Goal: Information Seeking & Learning: Check status

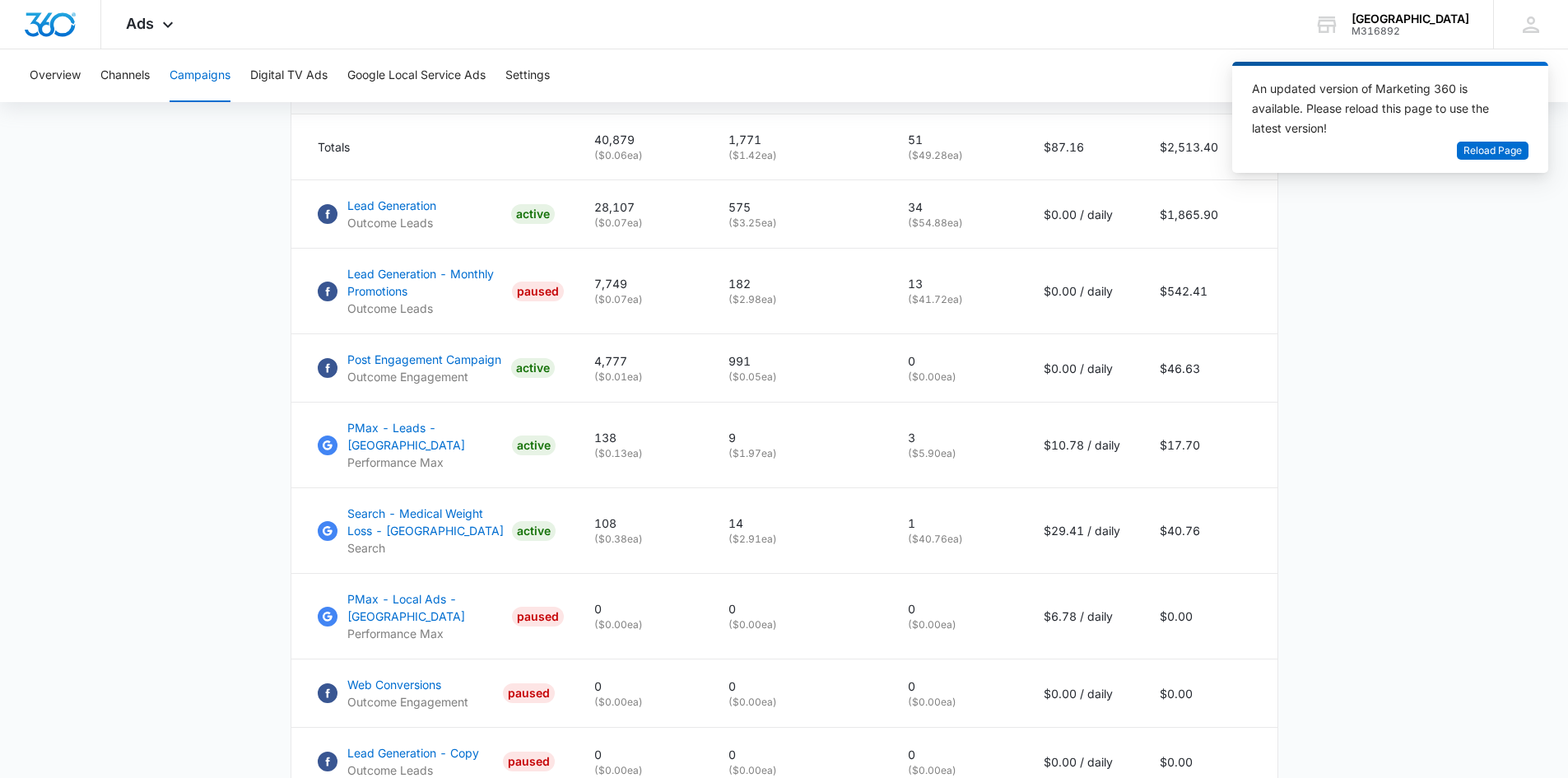
click at [1483, 264] on main "Campaigns Filters 08/01/2025 08/08/2025 Overall Results Impressions 40.9k 4.83%…" at bounding box center [784, 205] width 1568 height 1584
click at [1519, 149] on span "Reload Page" at bounding box center [1493, 151] width 58 height 15
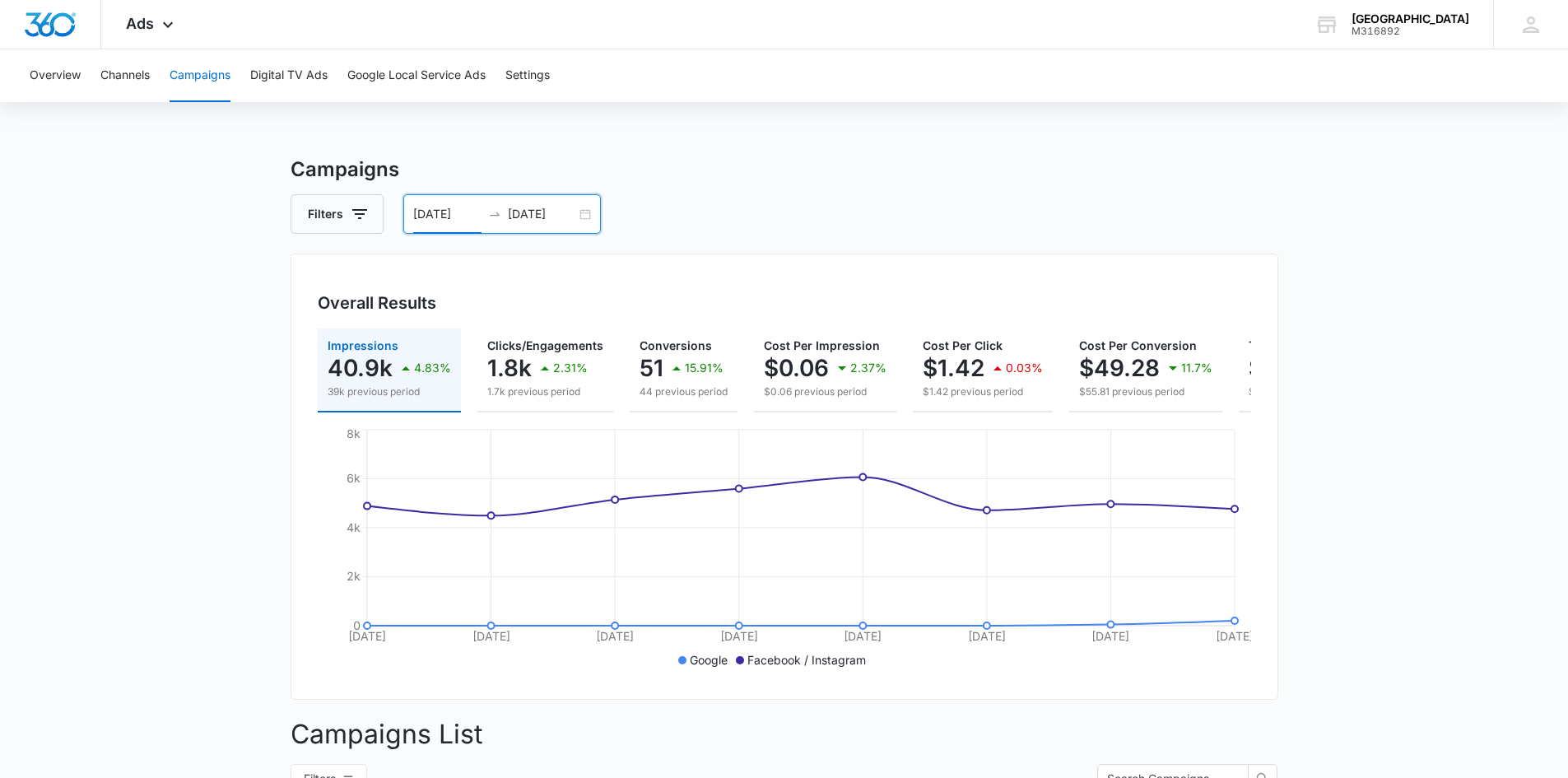
click at [459, 211] on input "08/01/2025" at bounding box center [448, 214] width 69 height 18
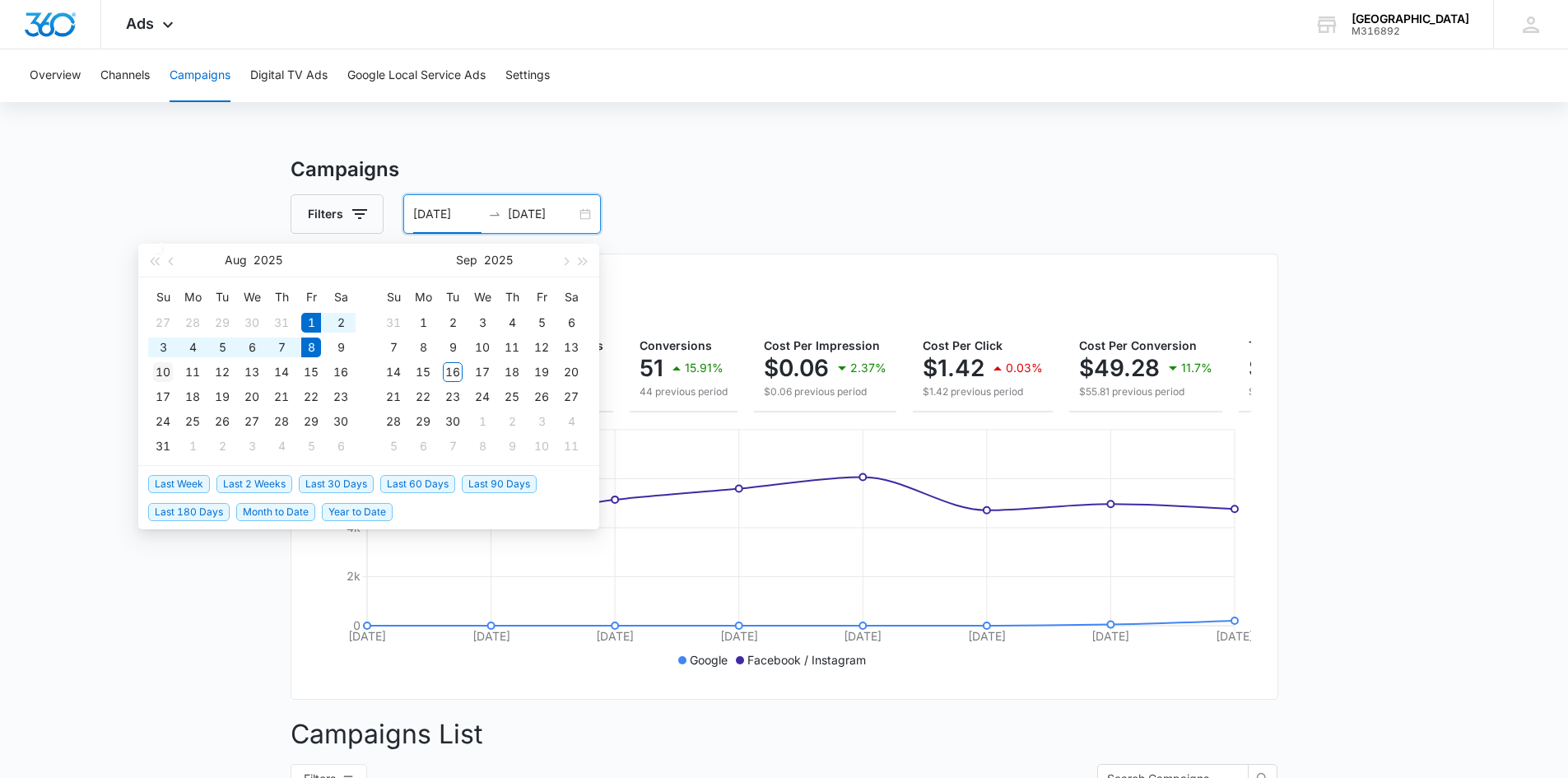
type input "[DATE]"
click at [163, 369] on div "10" at bounding box center [162, 371] width 20 height 20
type input "09/10/2025"
click at [483, 347] on div "10" at bounding box center [482, 347] width 20 height 20
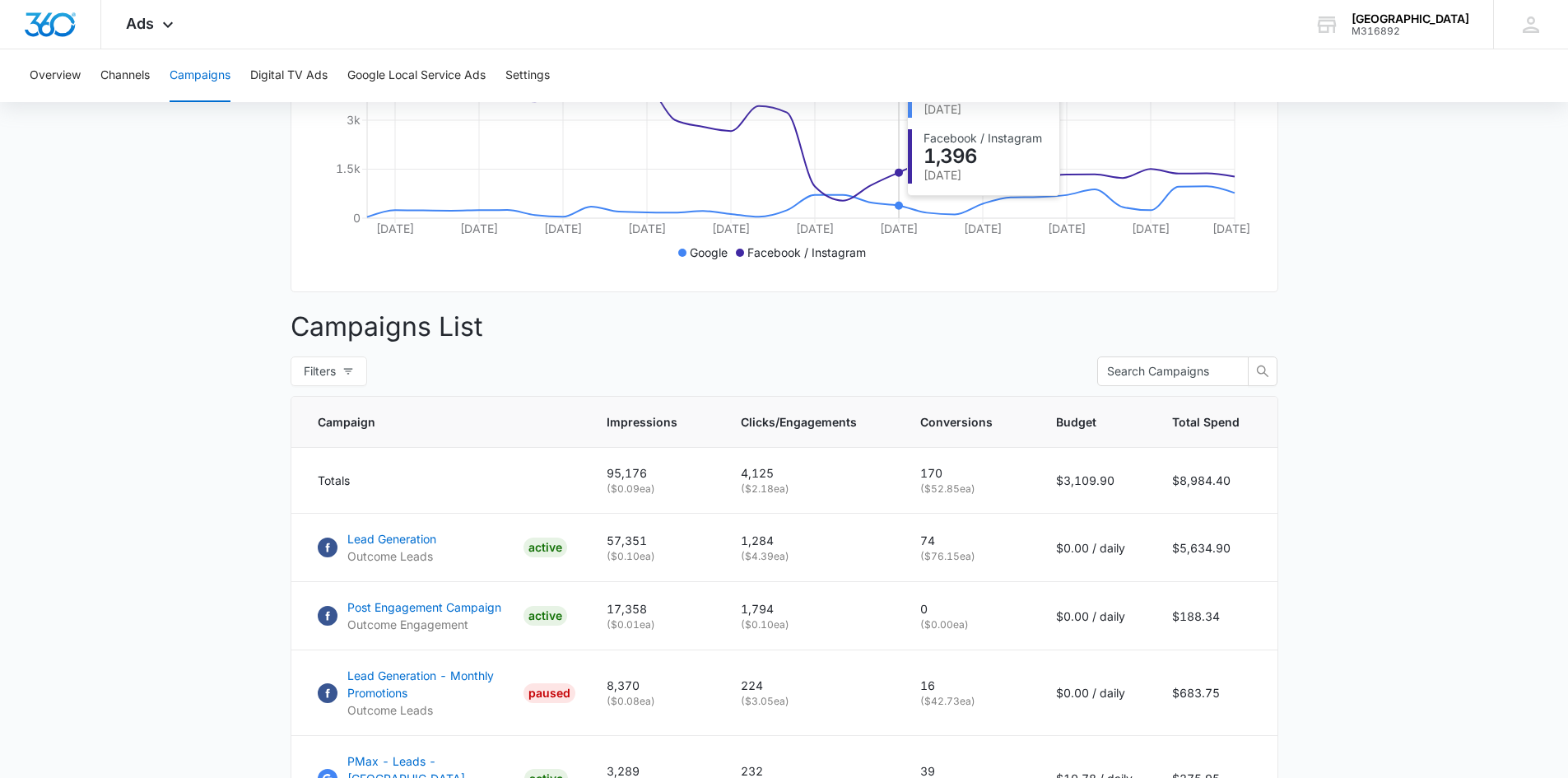
scroll to position [411, 0]
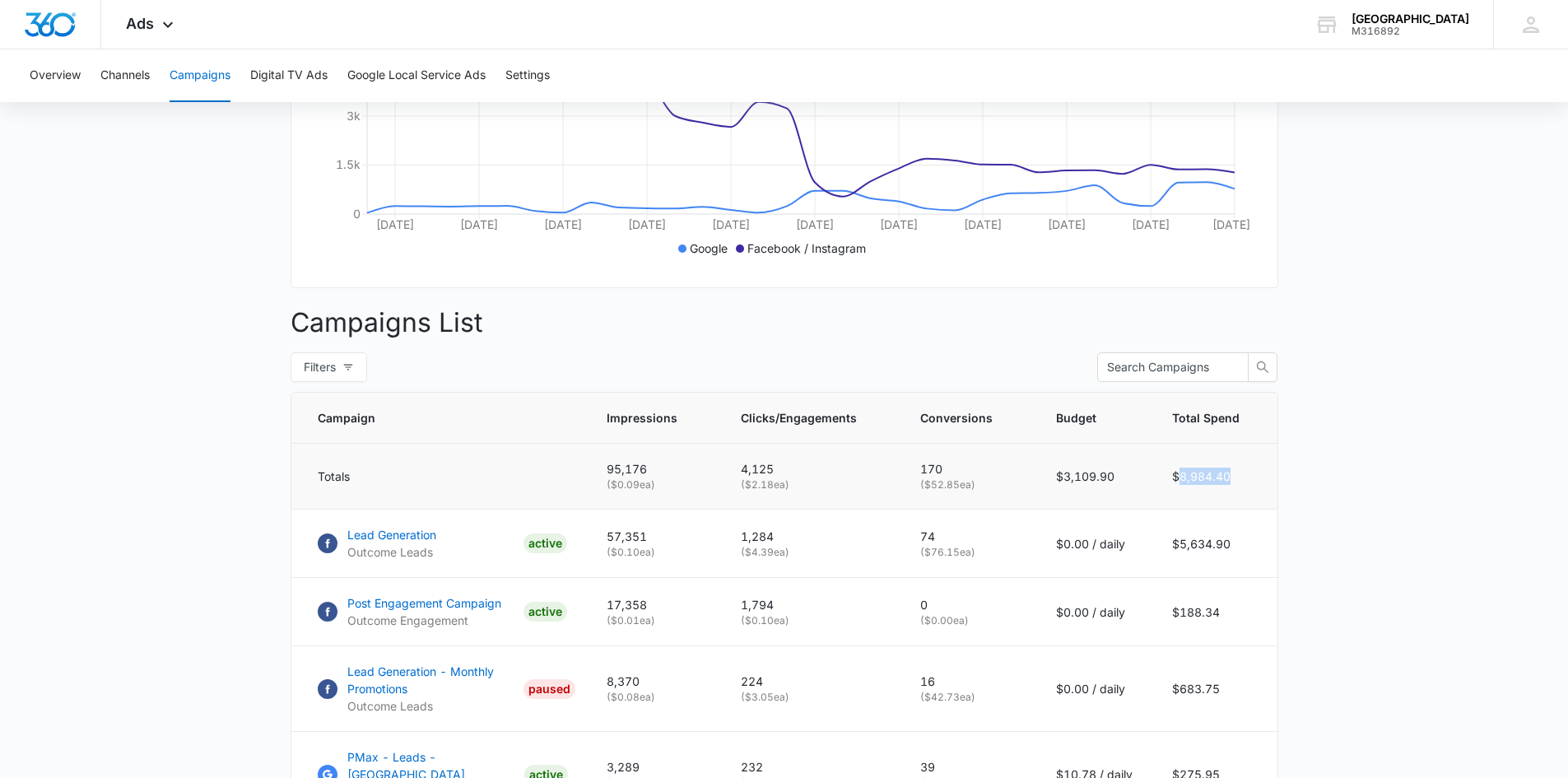
drag, startPoint x: 1226, startPoint y: 486, endPoint x: 1170, endPoint y: 496, distance: 56.9
click at [1170, 496] on td "$8,984.40" at bounding box center [1221, 476] width 138 height 66
copy td "8,984.40"
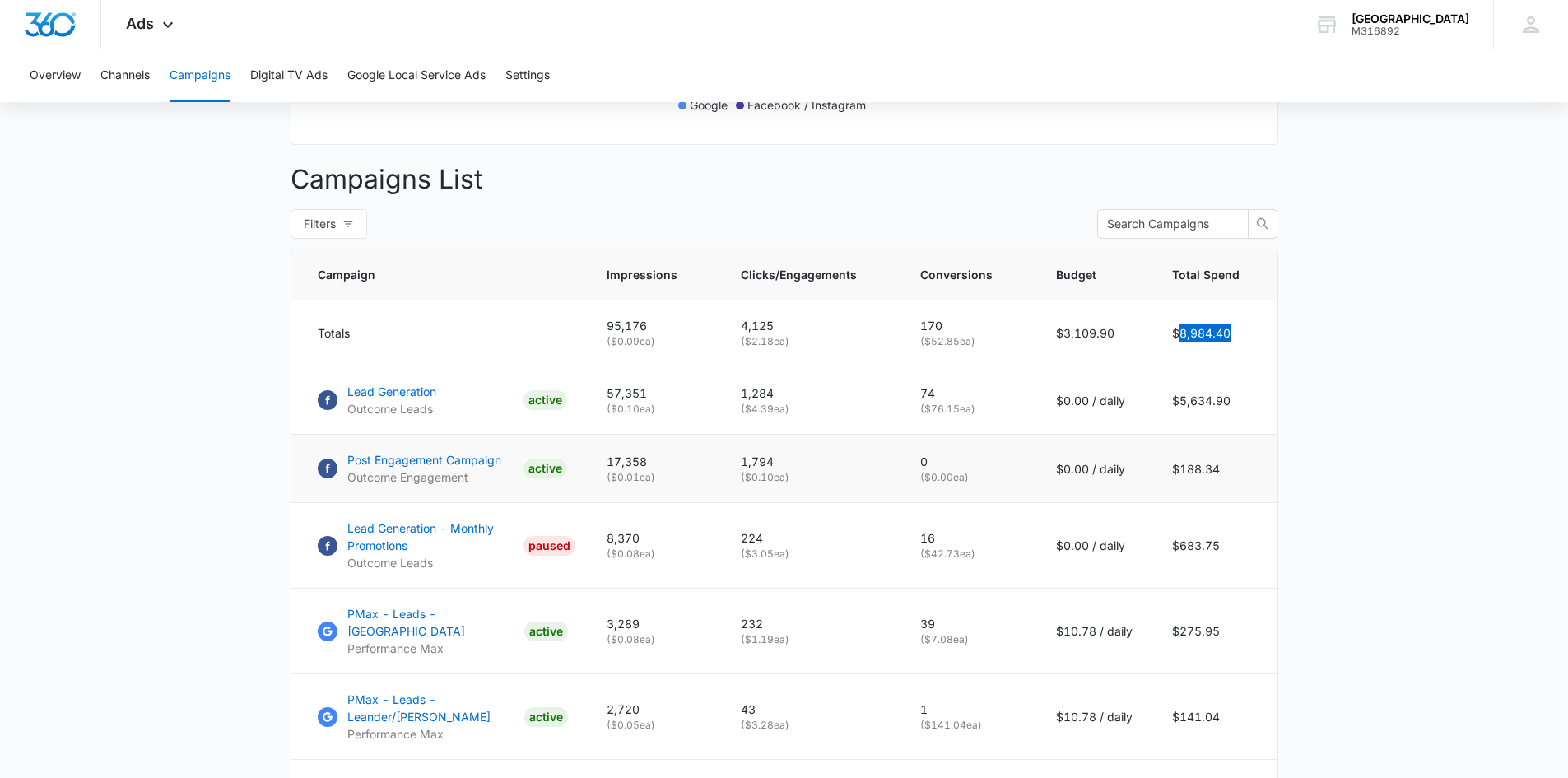
scroll to position [576, 0]
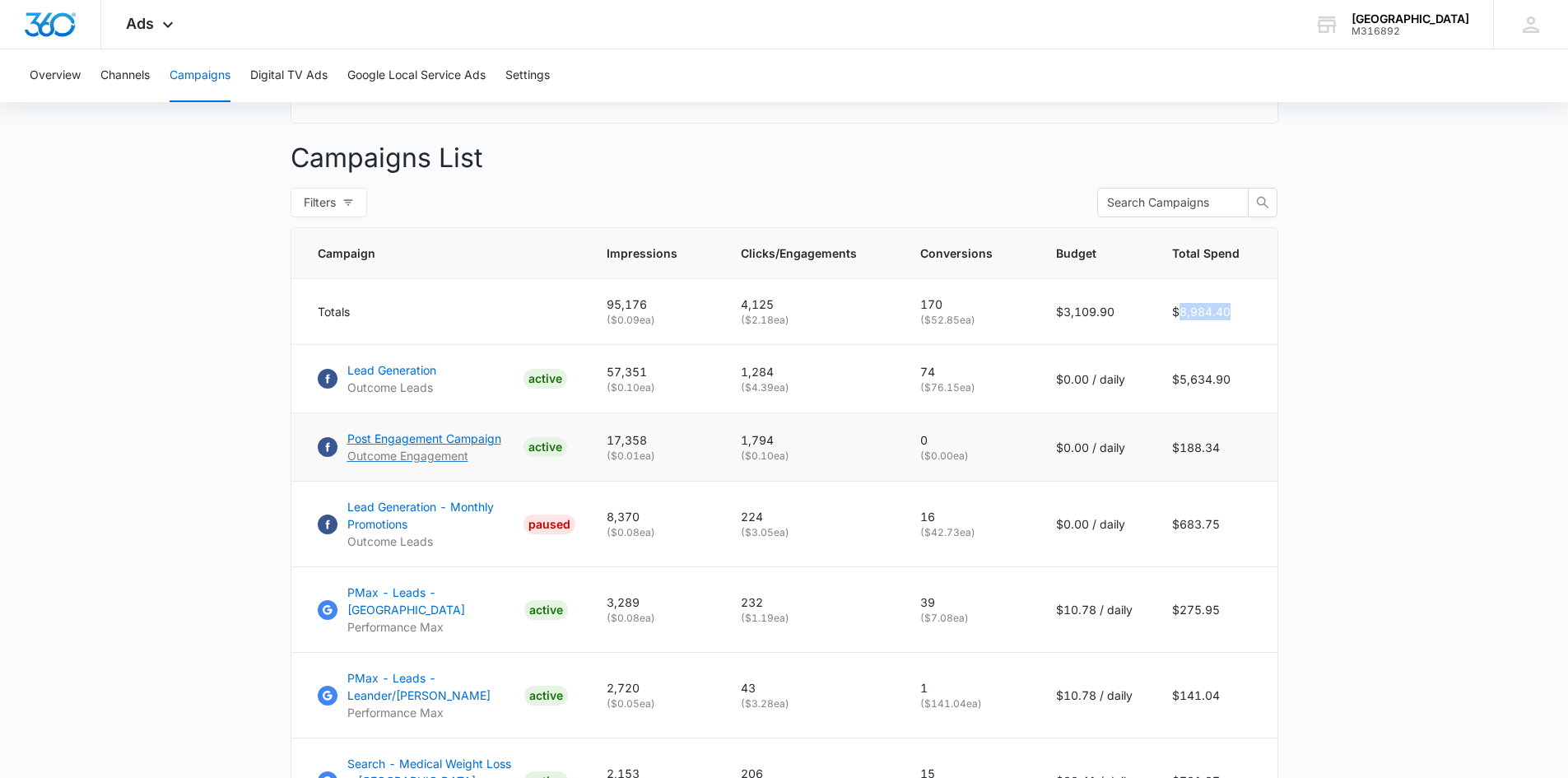
click at [464, 445] on p "Post Engagement Campaign" at bounding box center [424, 438] width 154 height 17
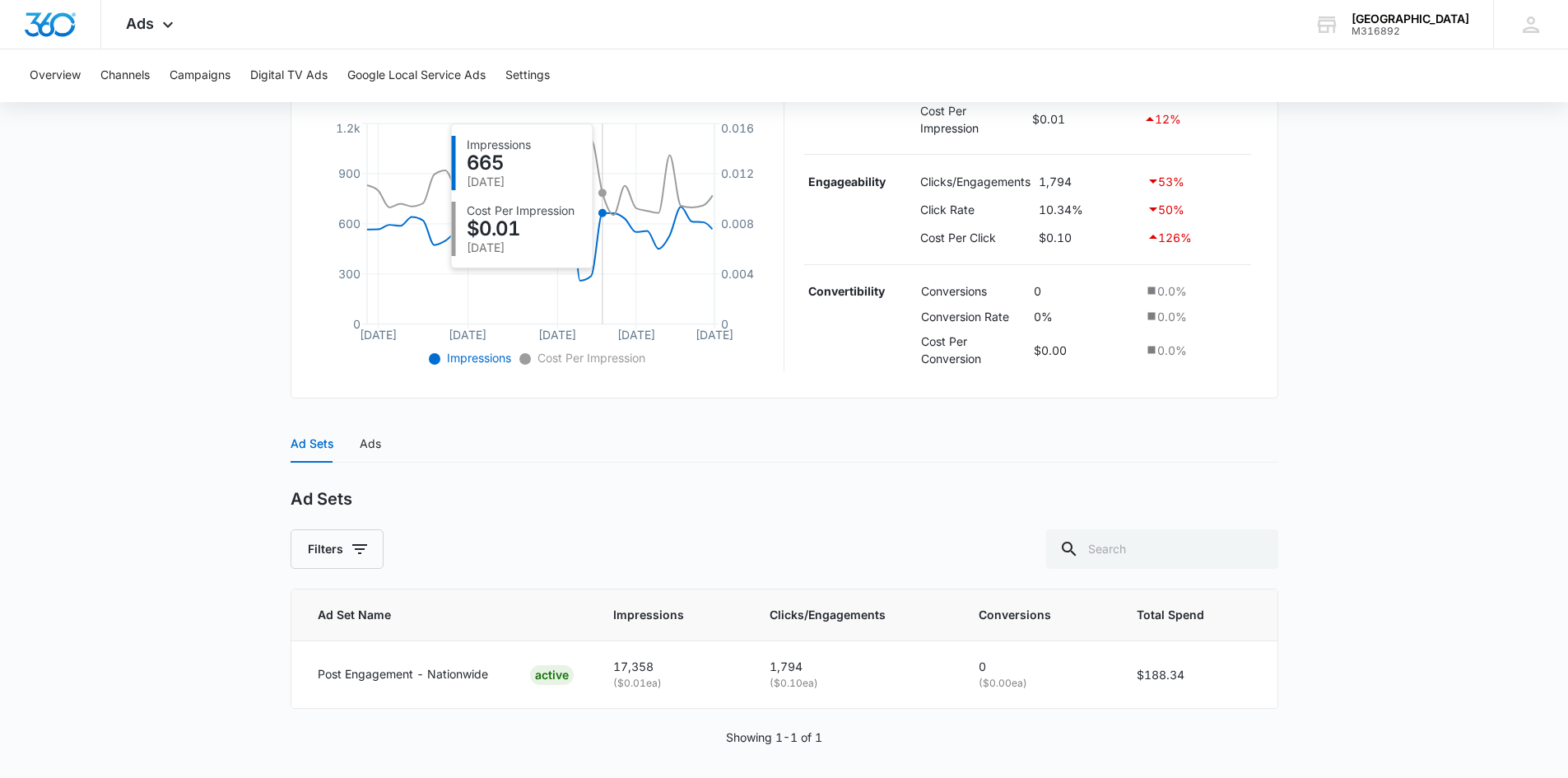
scroll to position [363, 0]
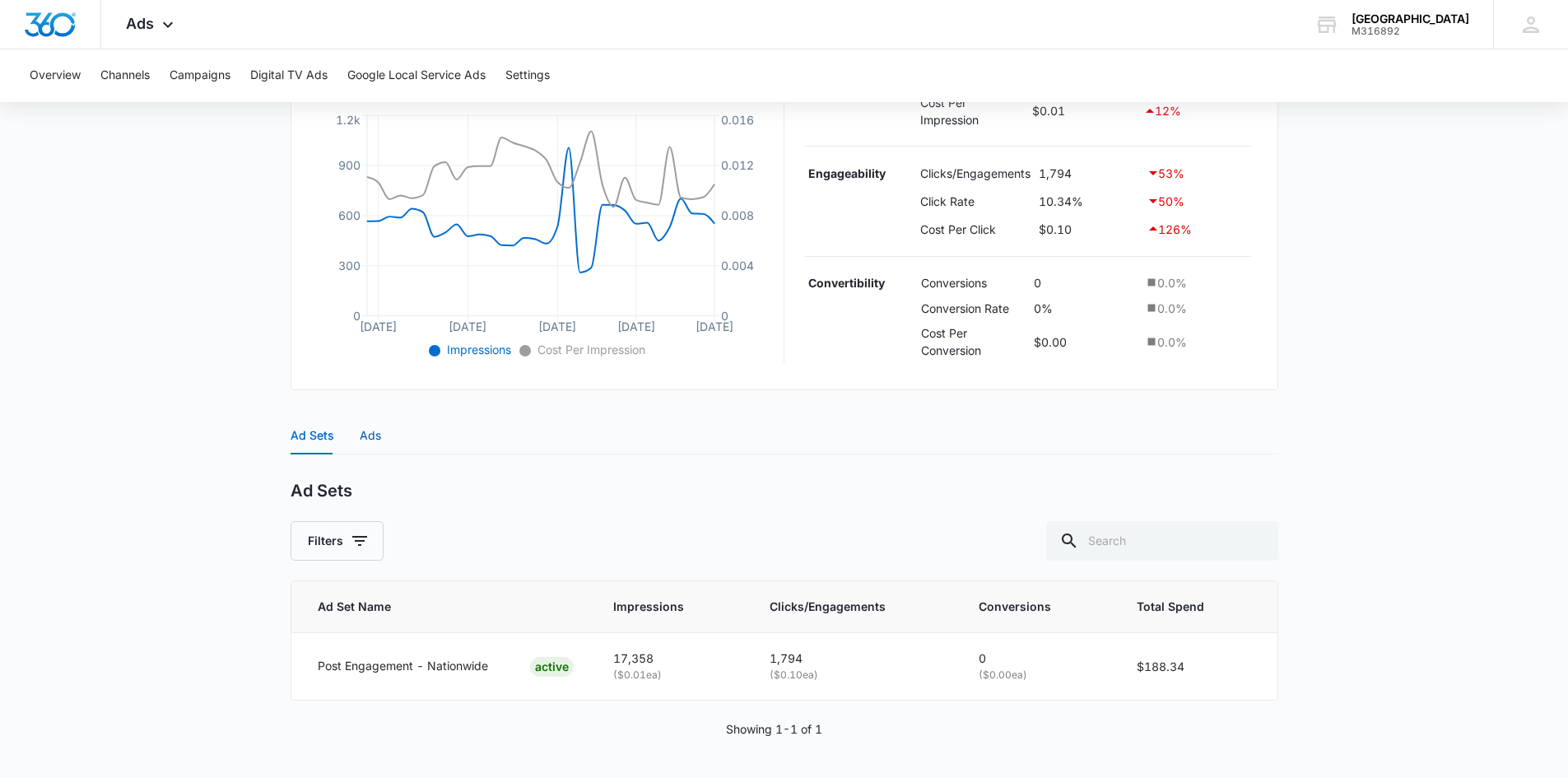
click at [370, 436] on div "Ads" at bounding box center [371, 435] width 21 height 18
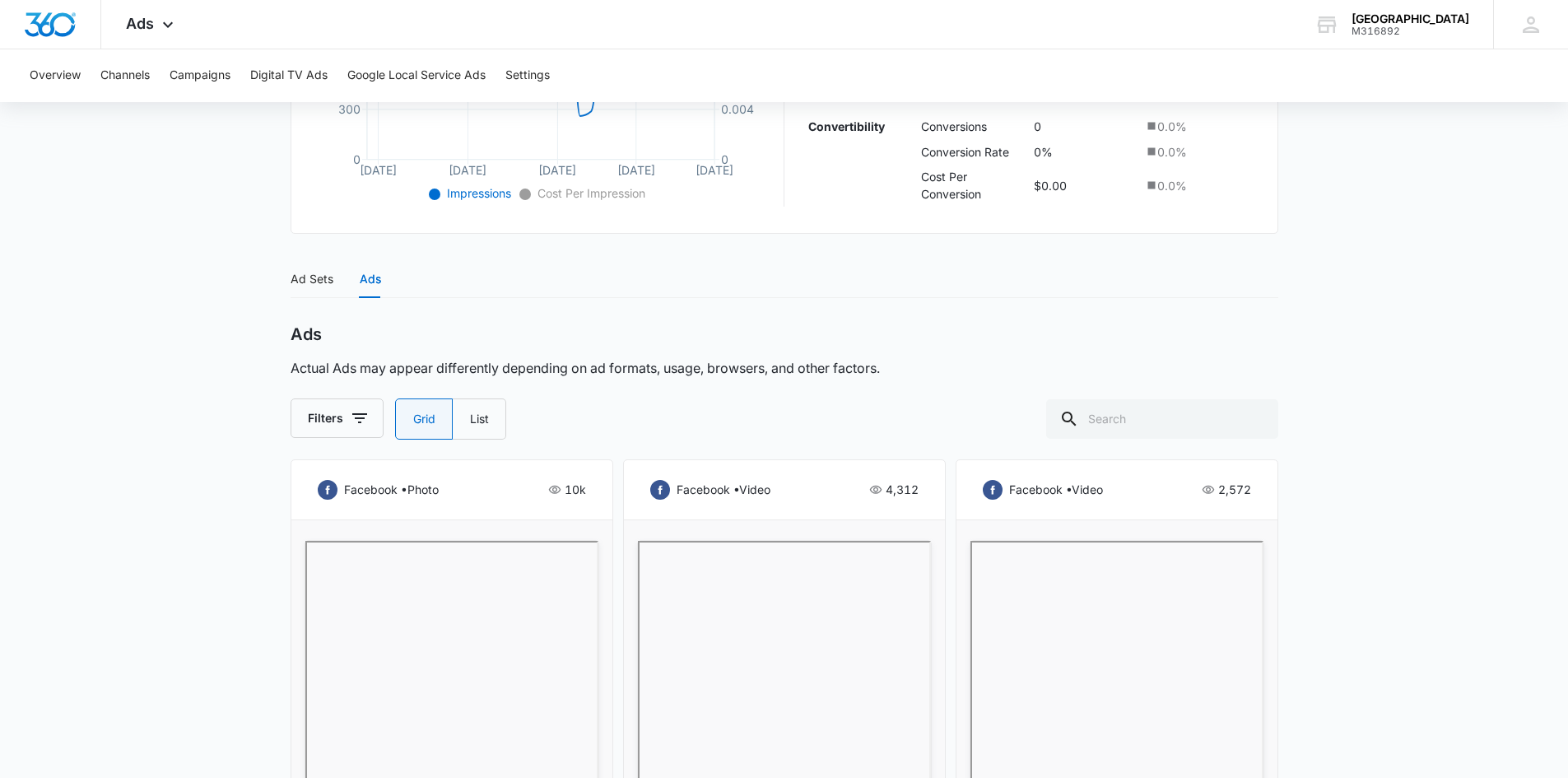
scroll to position [428, 0]
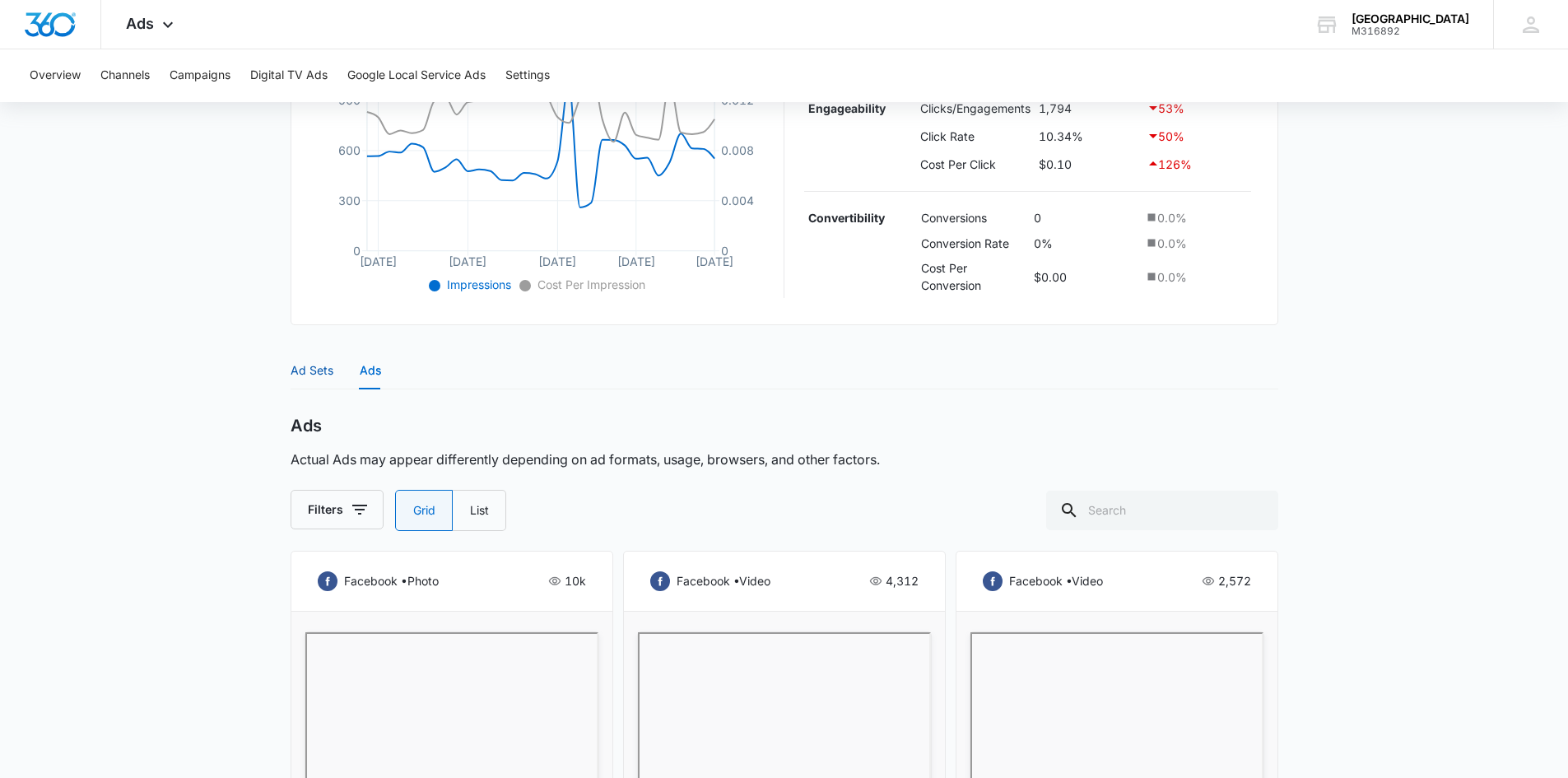
click at [316, 375] on div "Ad Sets" at bounding box center [311, 369] width 43 height 18
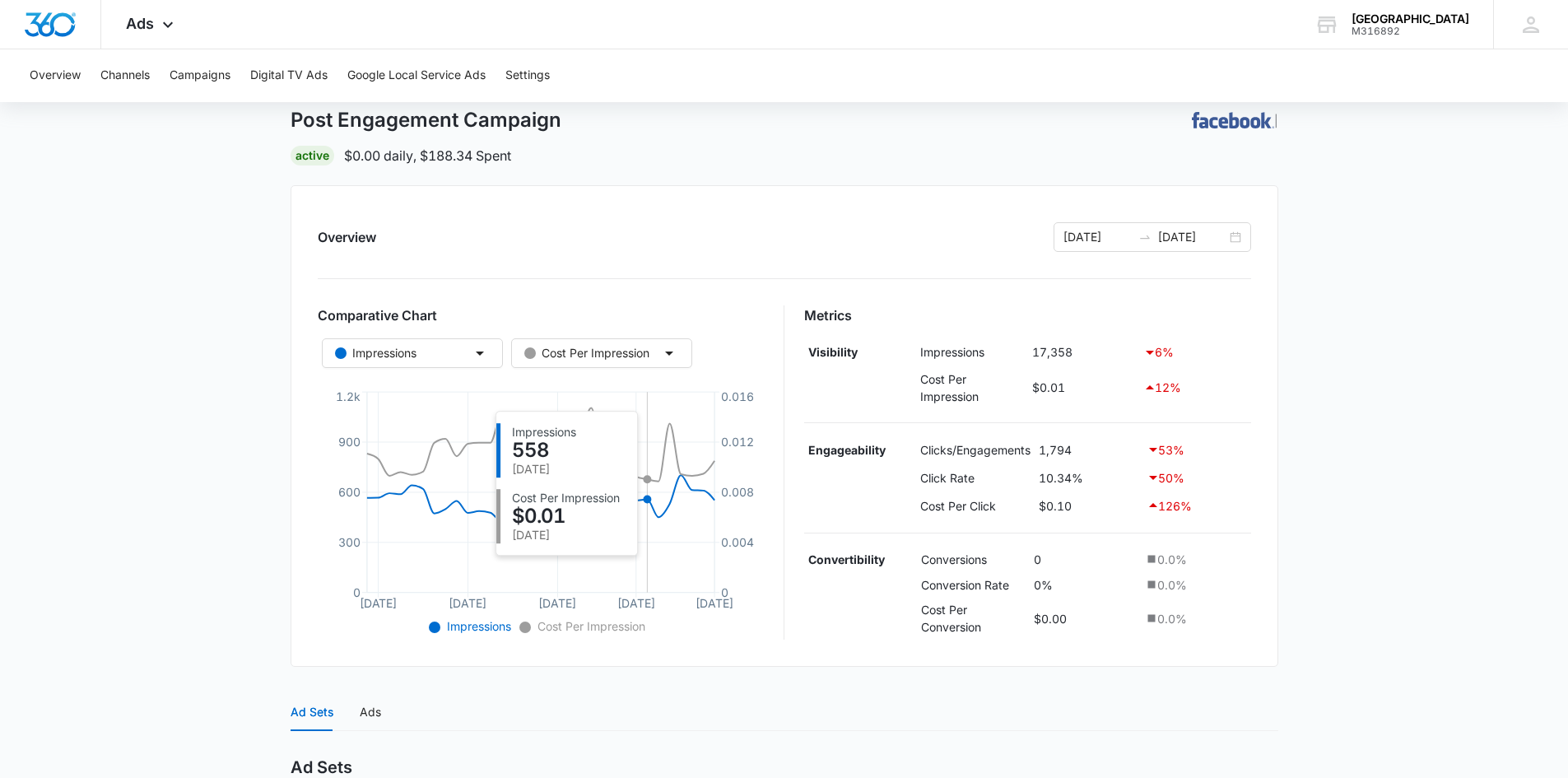
scroll to position [0, 0]
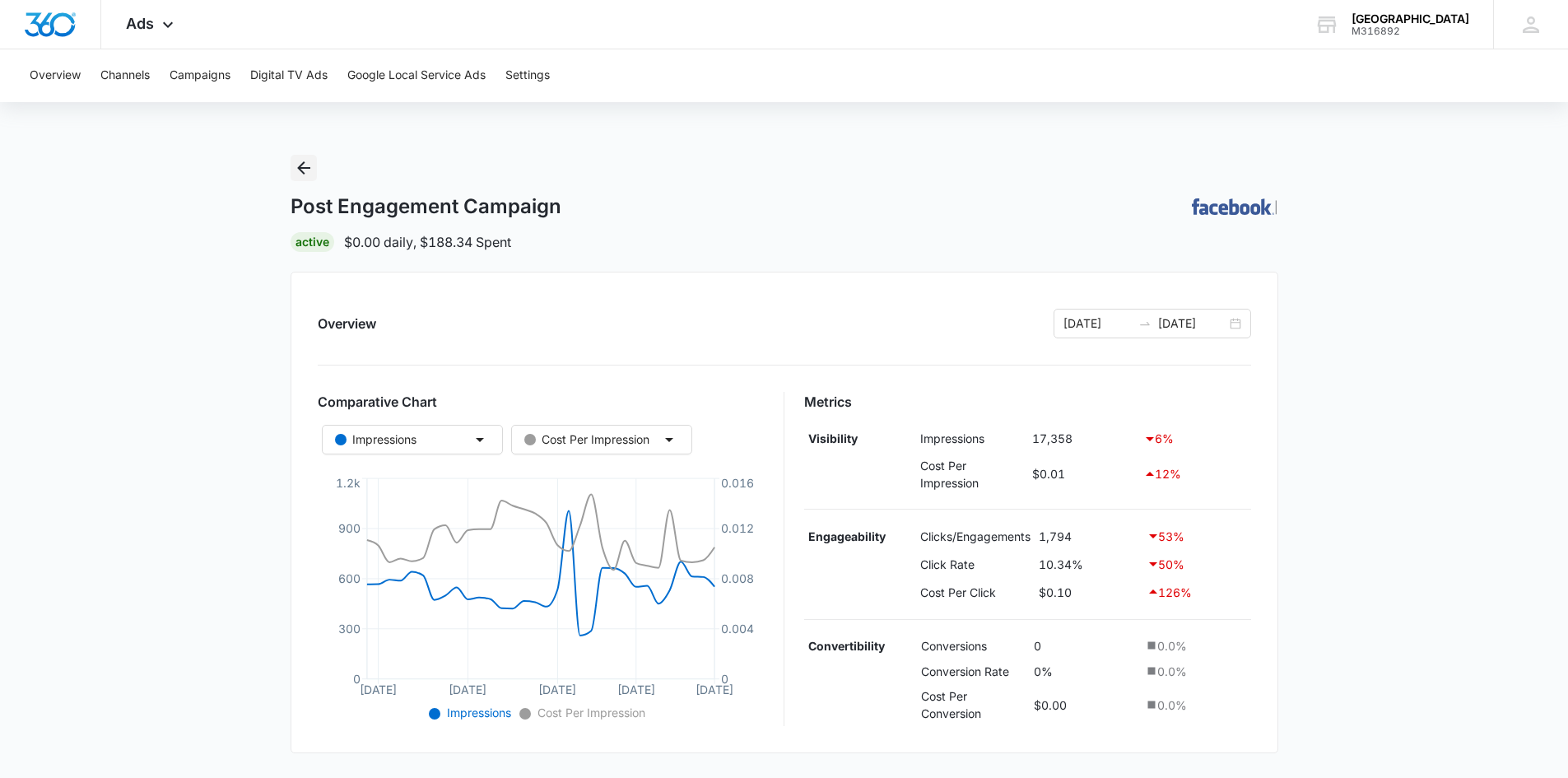
click at [308, 165] on icon "Back" at bounding box center [304, 168] width 20 height 20
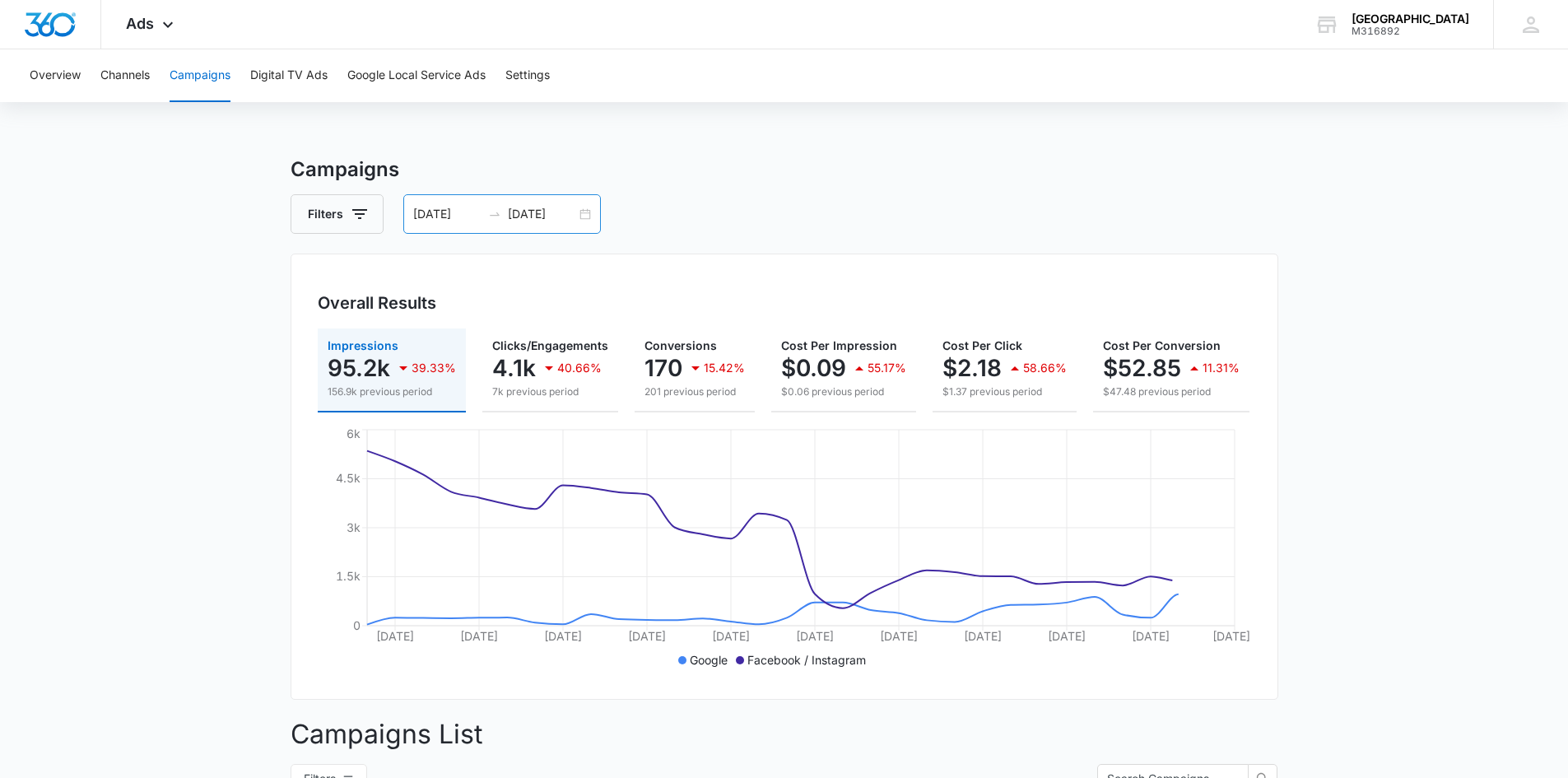
click at [509, 218] on input "[DATE]" at bounding box center [542, 214] width 69 height 18
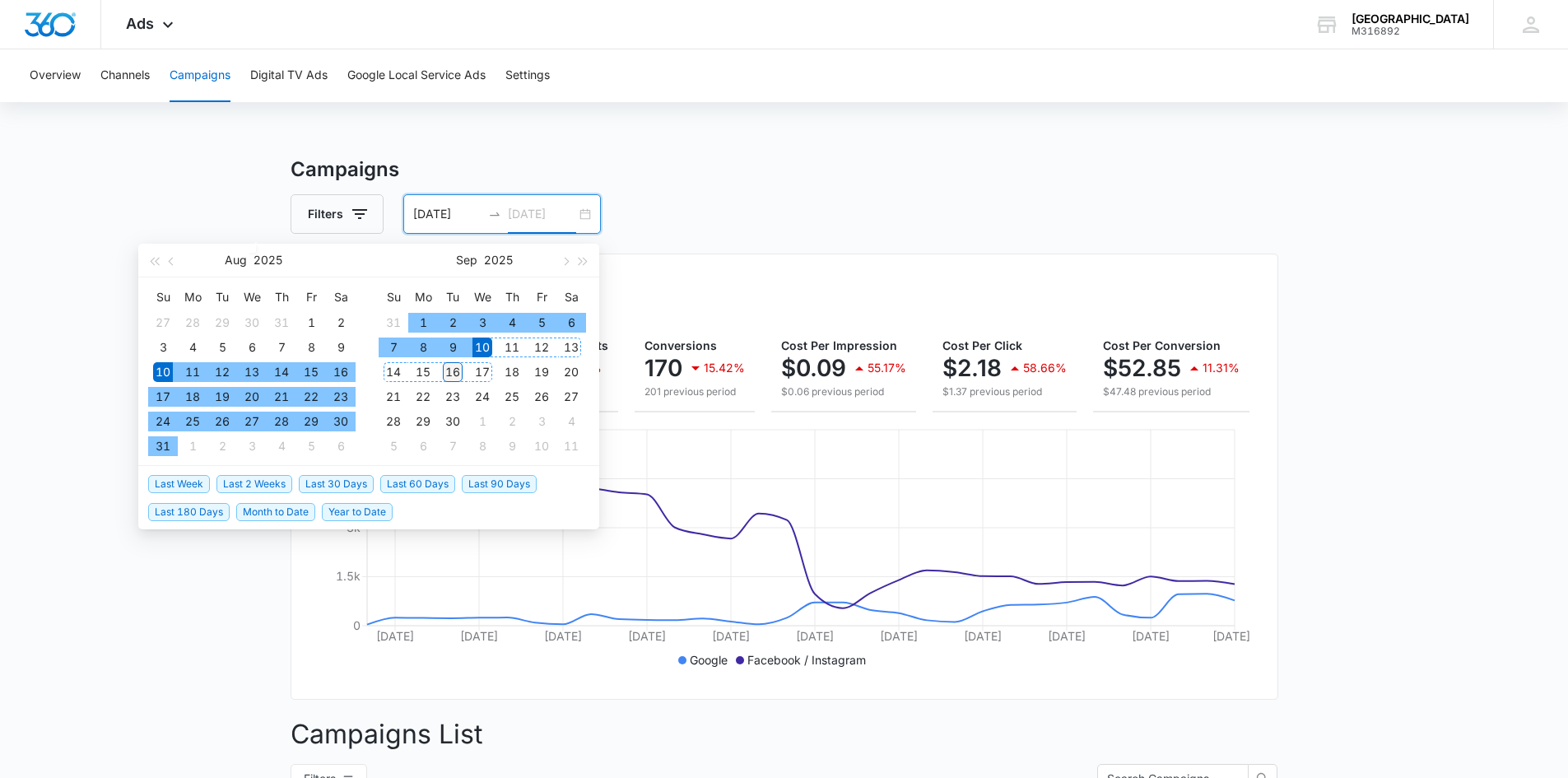
type input "[DATE]"
click at [445, 376] on div "16" at bounding box center [453, 371] width 20 height 20
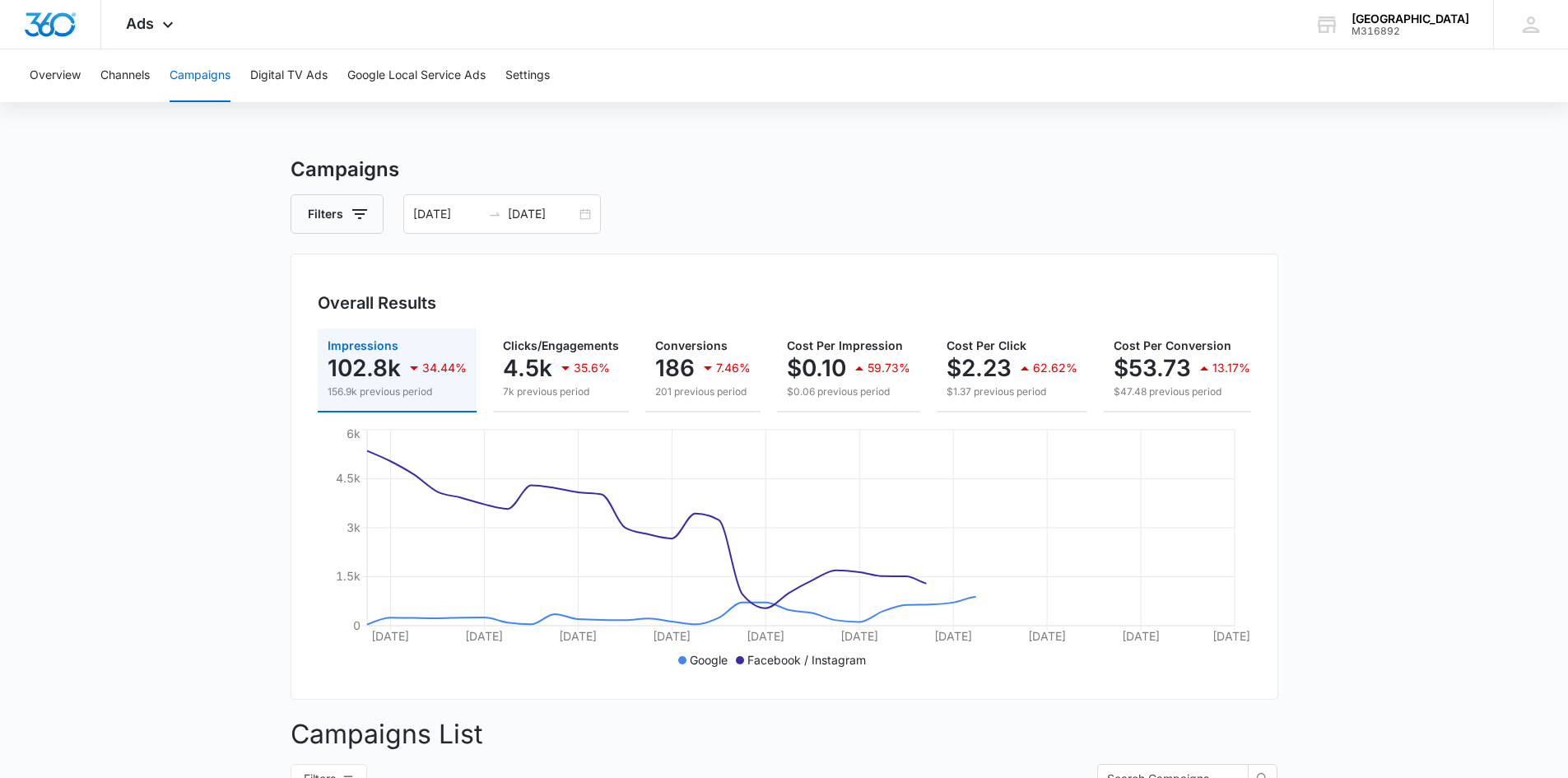
click at [804, 224] on div "Filters 08/10/2025 09/16/2025" at bounding box center [784, 213] width 987 height 39
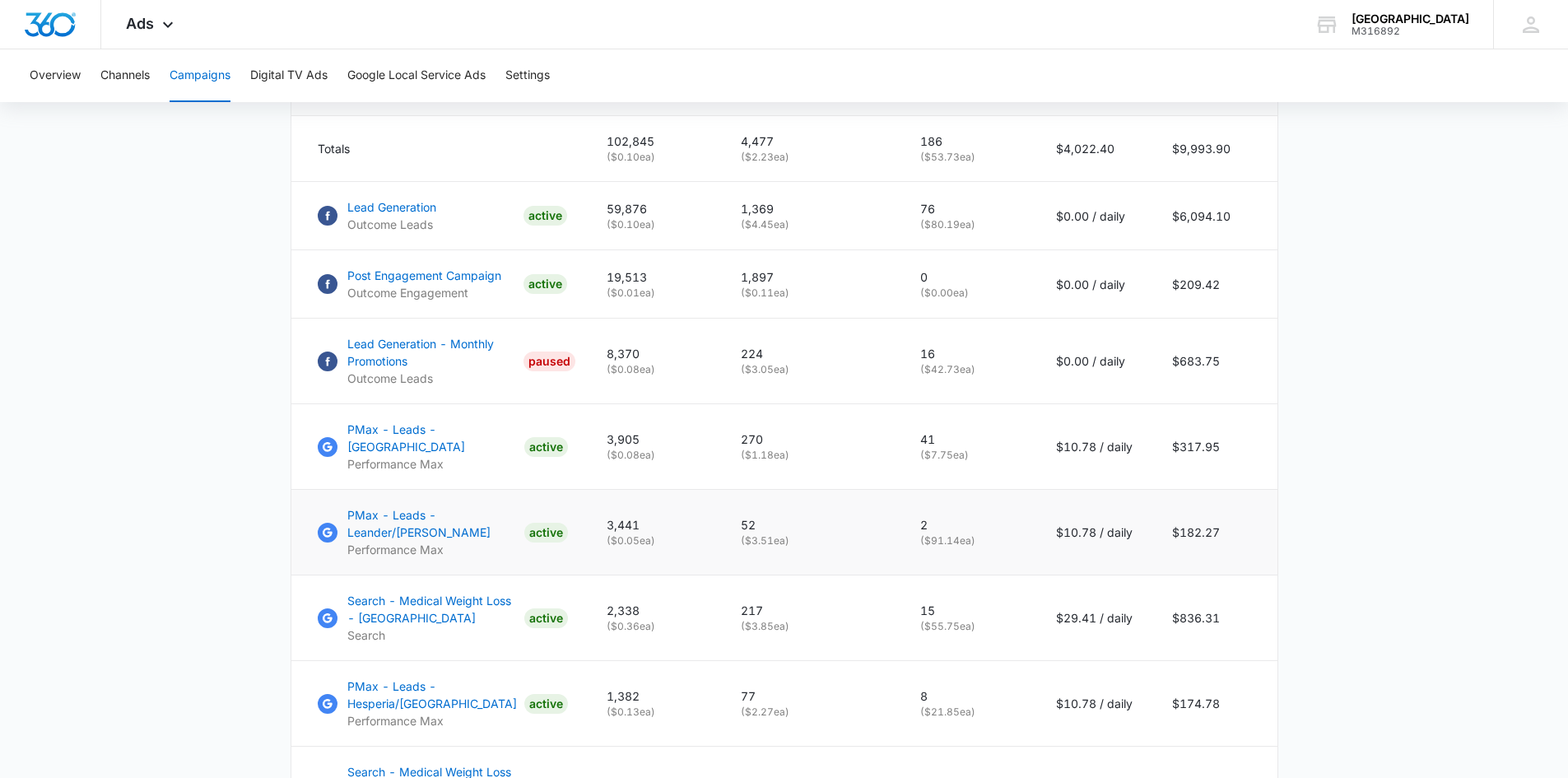
scroll to position [741, 0]
click at [418, 449] on p "PMax - Leads - [GEOGRAPHIC_DATA]" at bounding box center [433, 436] width 170 height 34
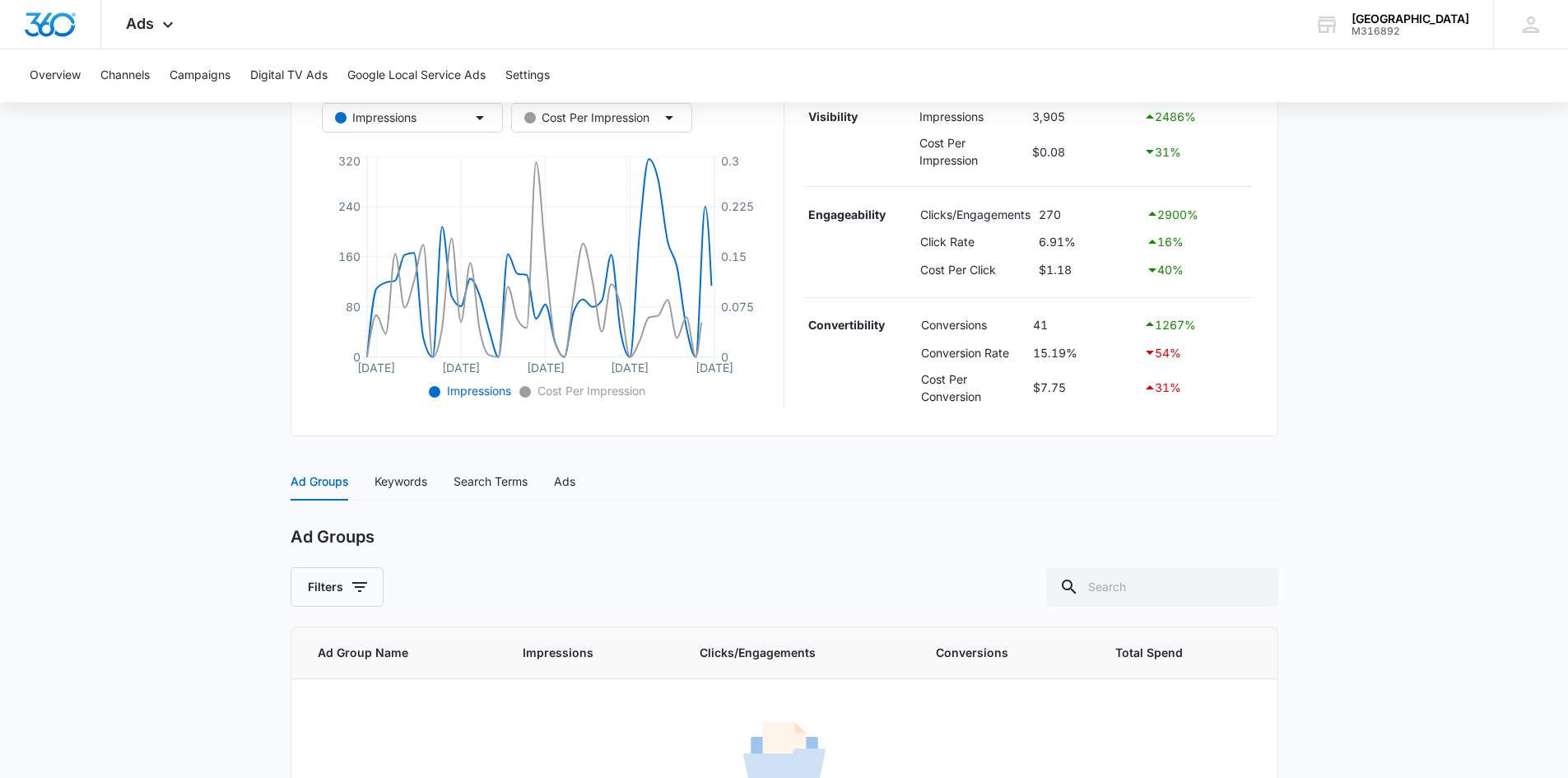
scroll to position [421, 0]
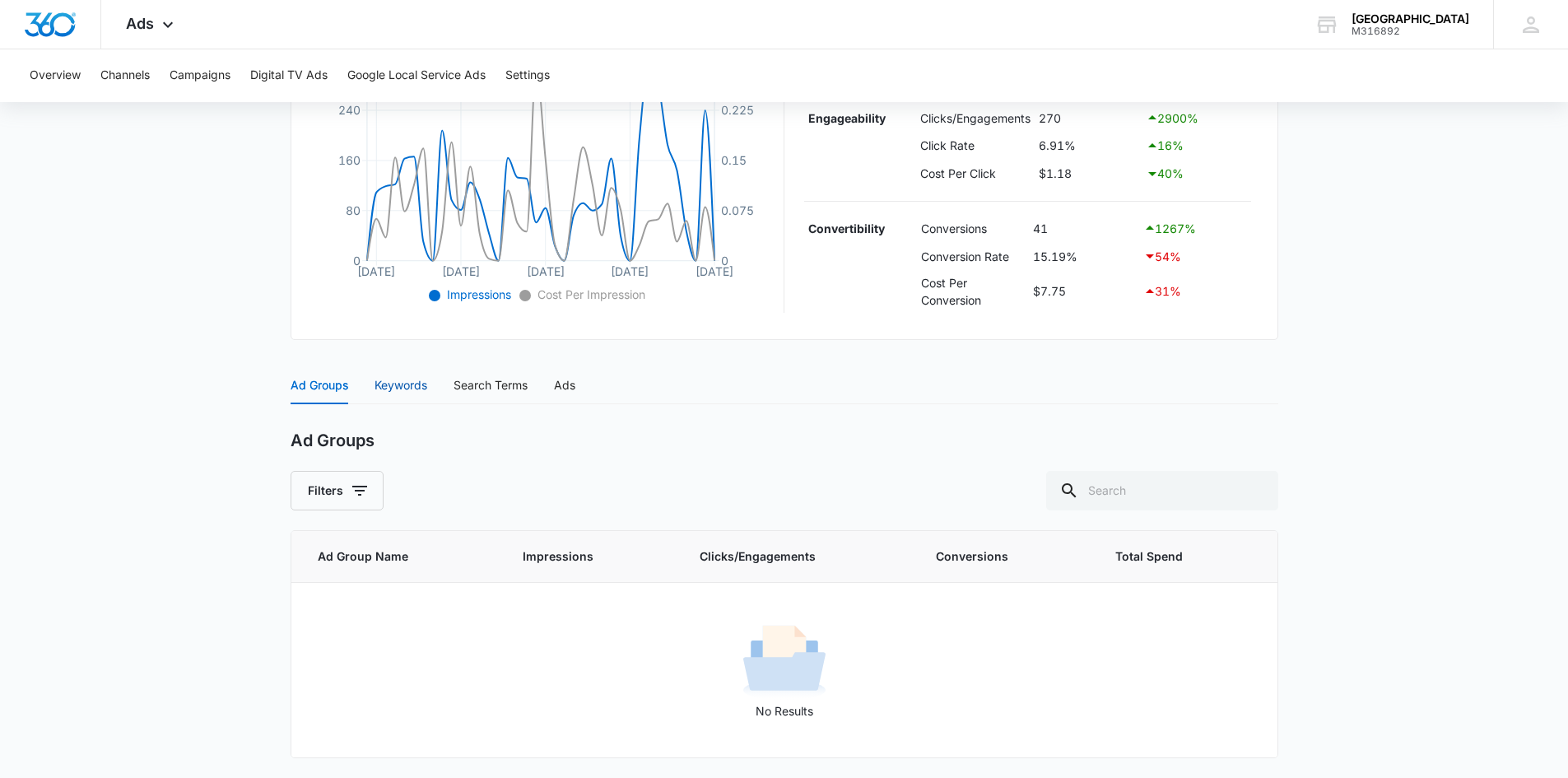
click at [413, 388] on div "Keywords" at bounding box center [400, 385] width 53 height 18
click at [507, 388] on div "Search Terms" at bounding box center [491, 385] width 74 height 18
click at [576, 399] on div "Ads" at bounding box center [564, 386] width 21 height 38
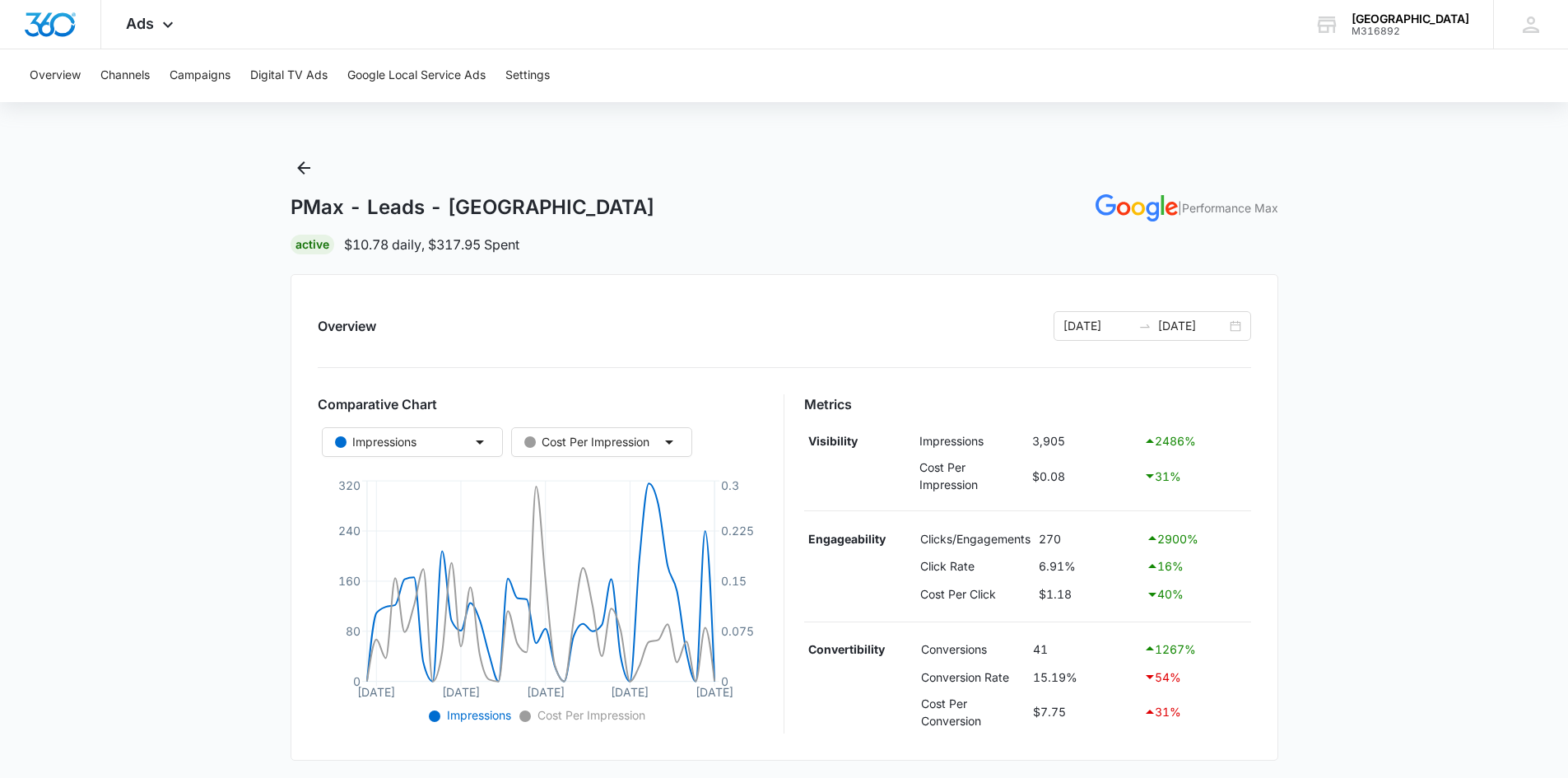
scroll to position [383, 0]
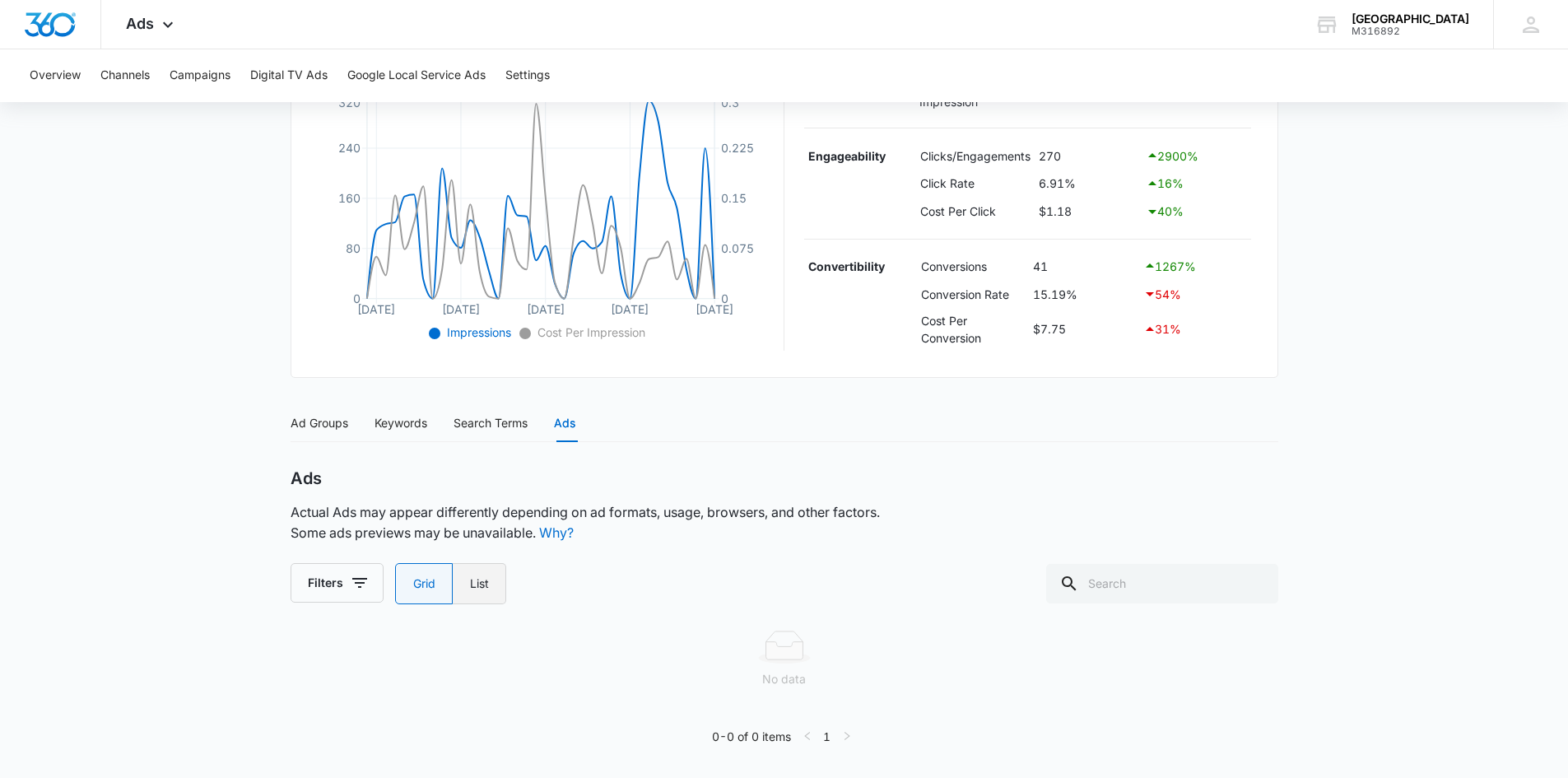
click at [479, 583] on label "List" at bounding box center [479, 583] width 53 height 41
click at [470, 583] on input "List" at bounding box center [469, 583] width 1 height 1
radio input "false"
radio input "true"
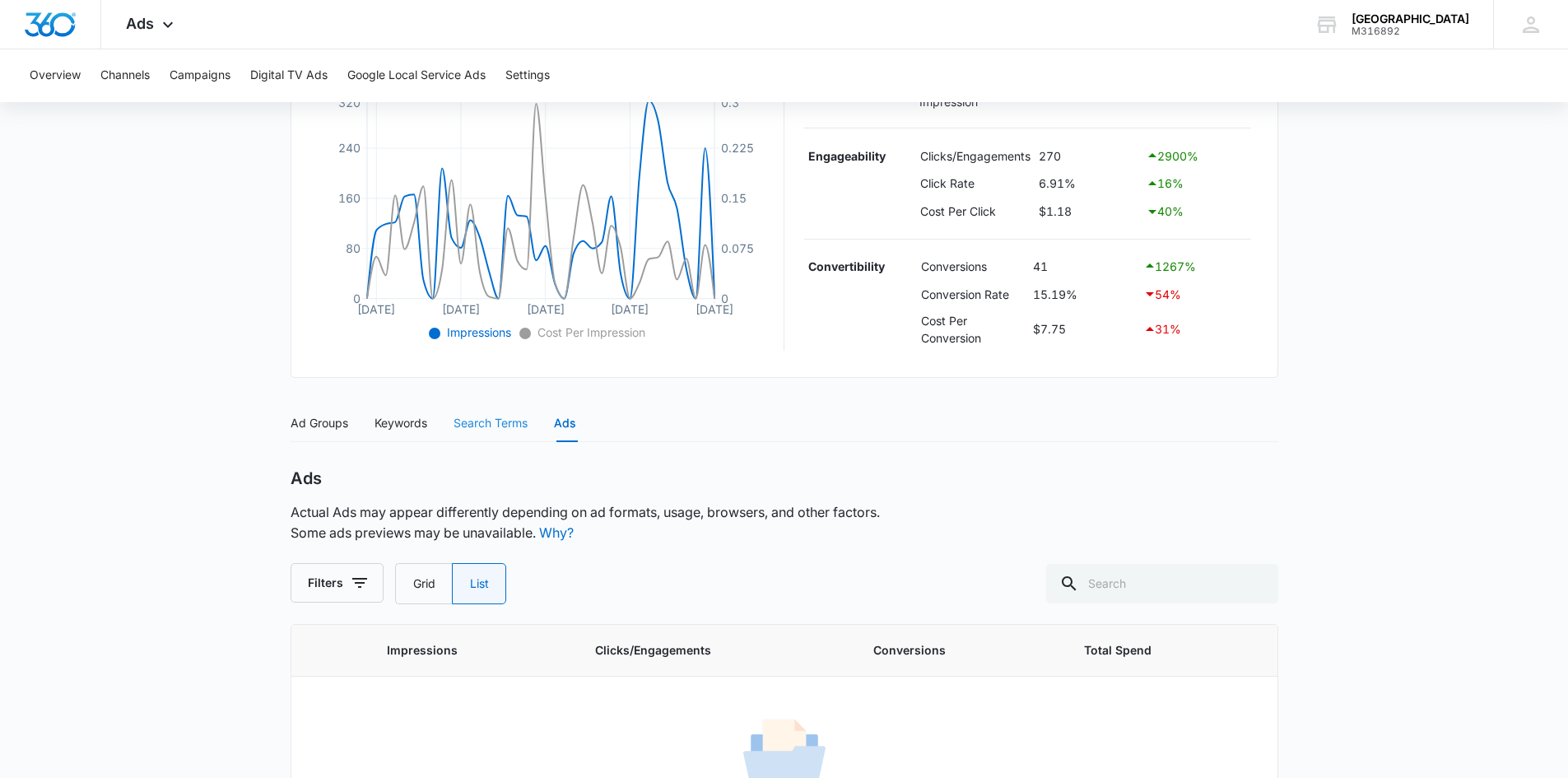
click at [495, 410] on div "Search Terms" at bounding box center [491, 423] width 74 height 38
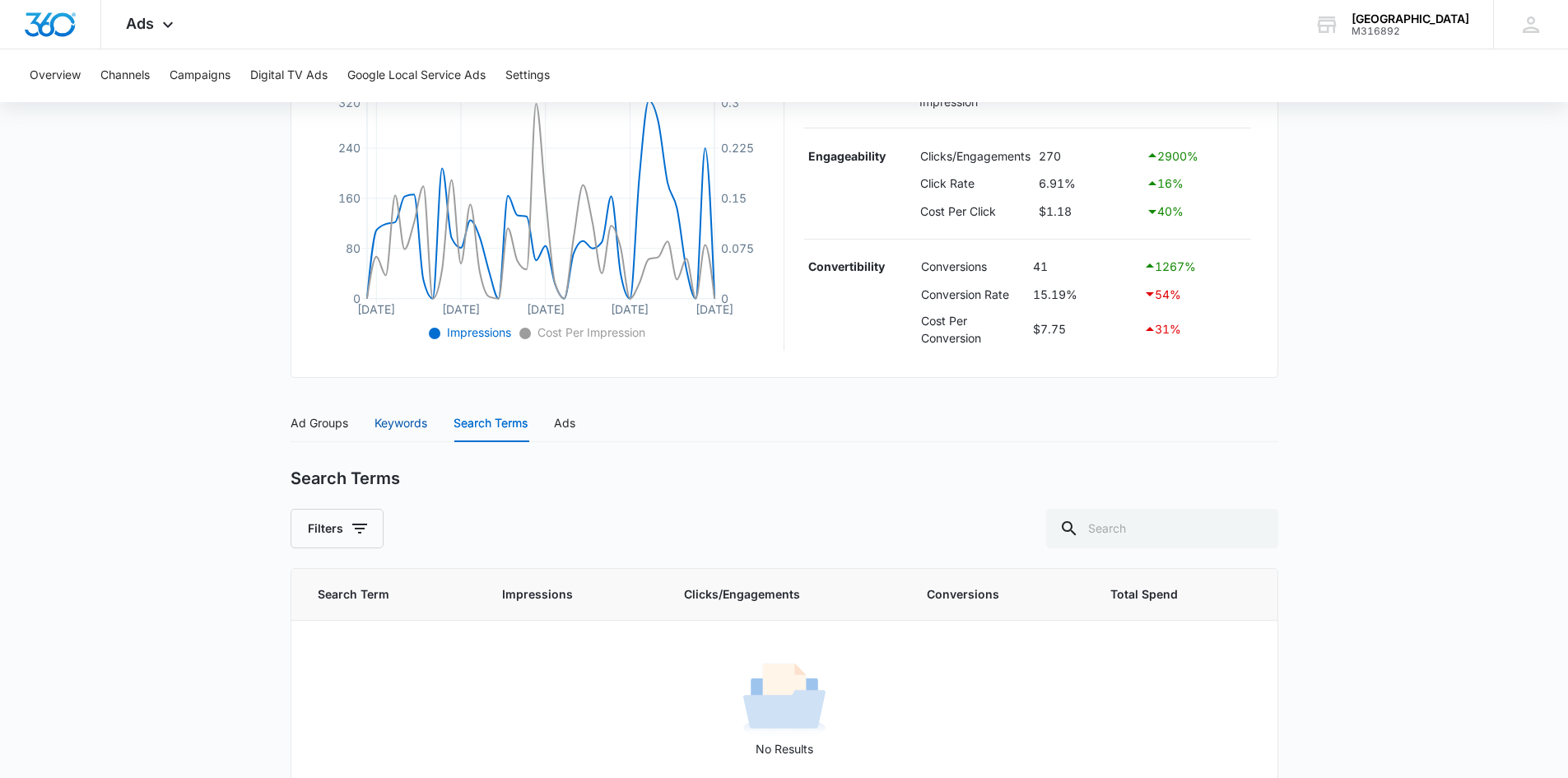
click at [422, 428] on div "Keywords" at bounding box center [400, 423] width 53 height 18
click at [344, 427] on div "Ad Groups" at bounding box center [319, 423] width 57 height 18
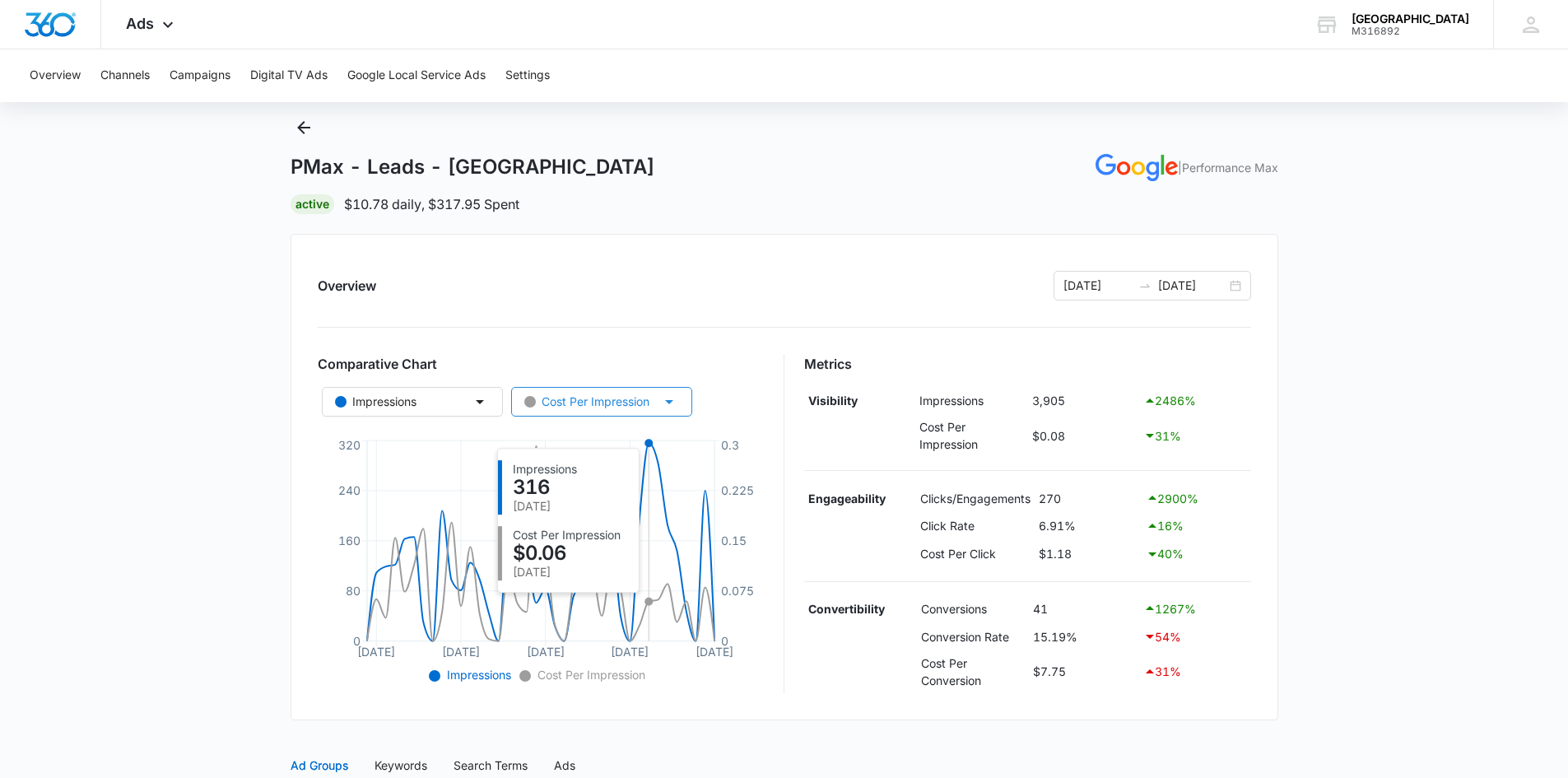
scroll to position [0, 0]
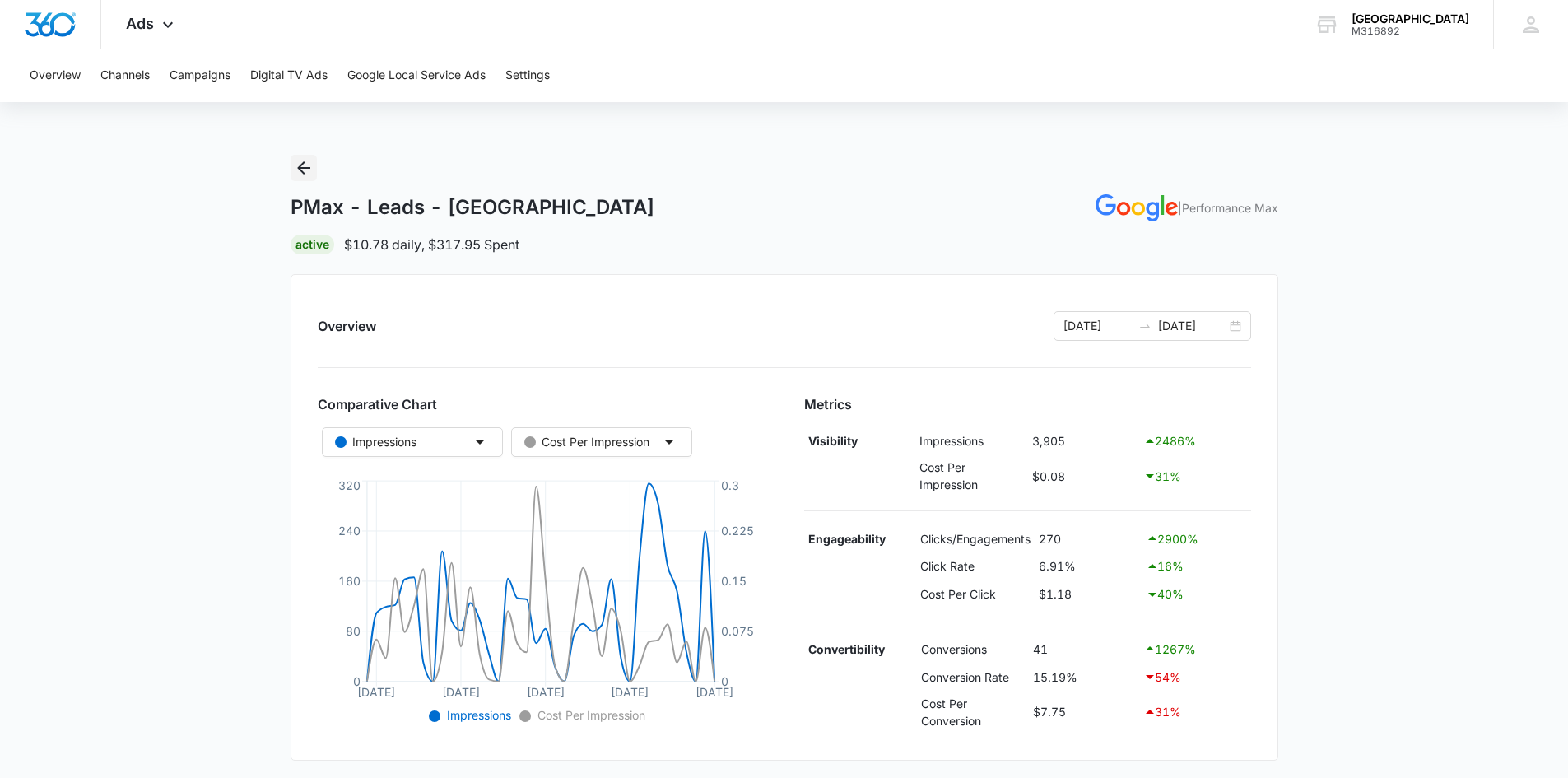
click at [314, 158] on button "Back" at bounding box center [304, 168] width 27 height 27
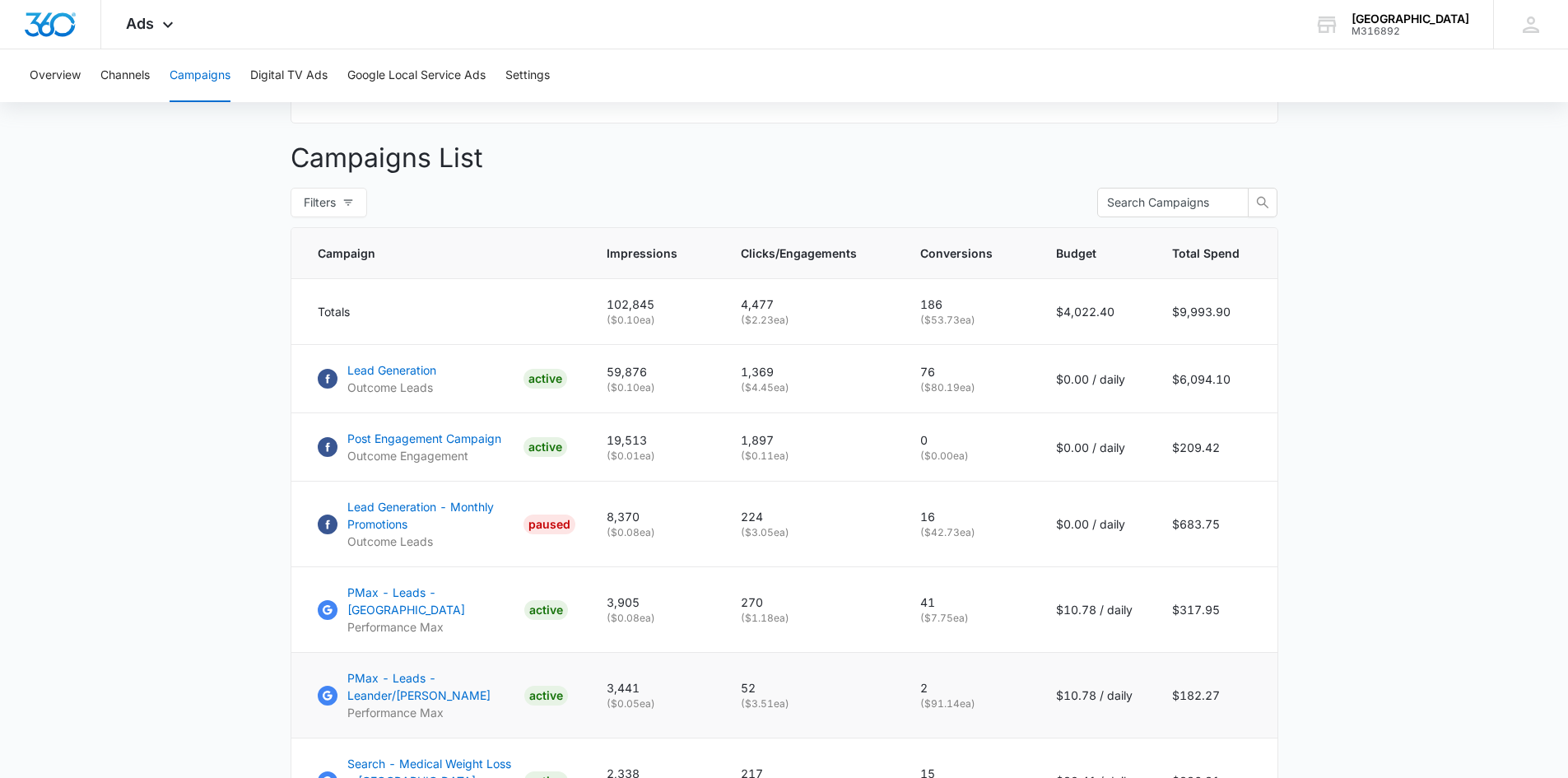
scroll to position [741, 0]
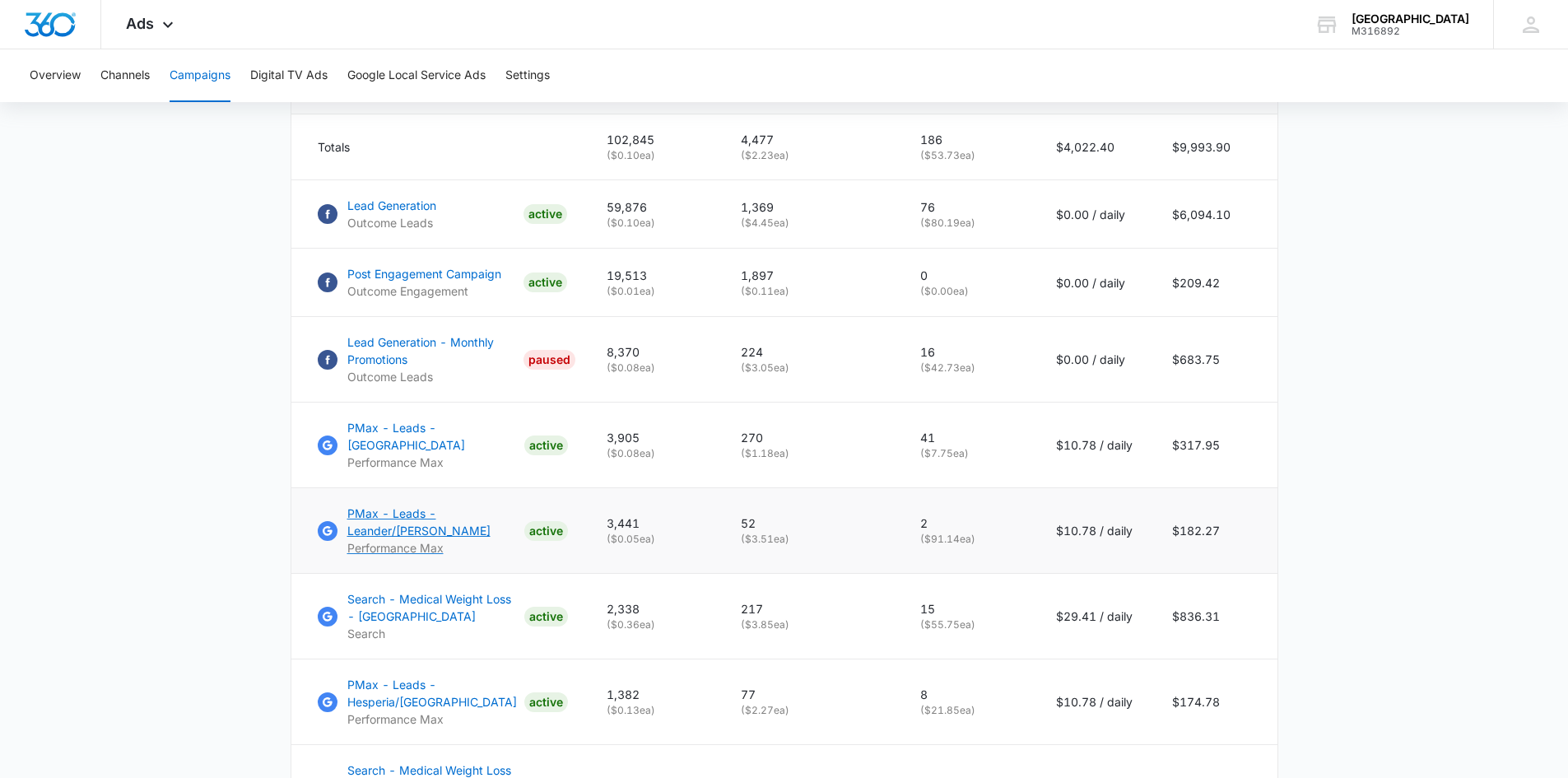
click at [413, 536] on p "PMax - Leads - Leander/[PERSON_NAME]" at bounding box center [433, 521] width 170 height 34
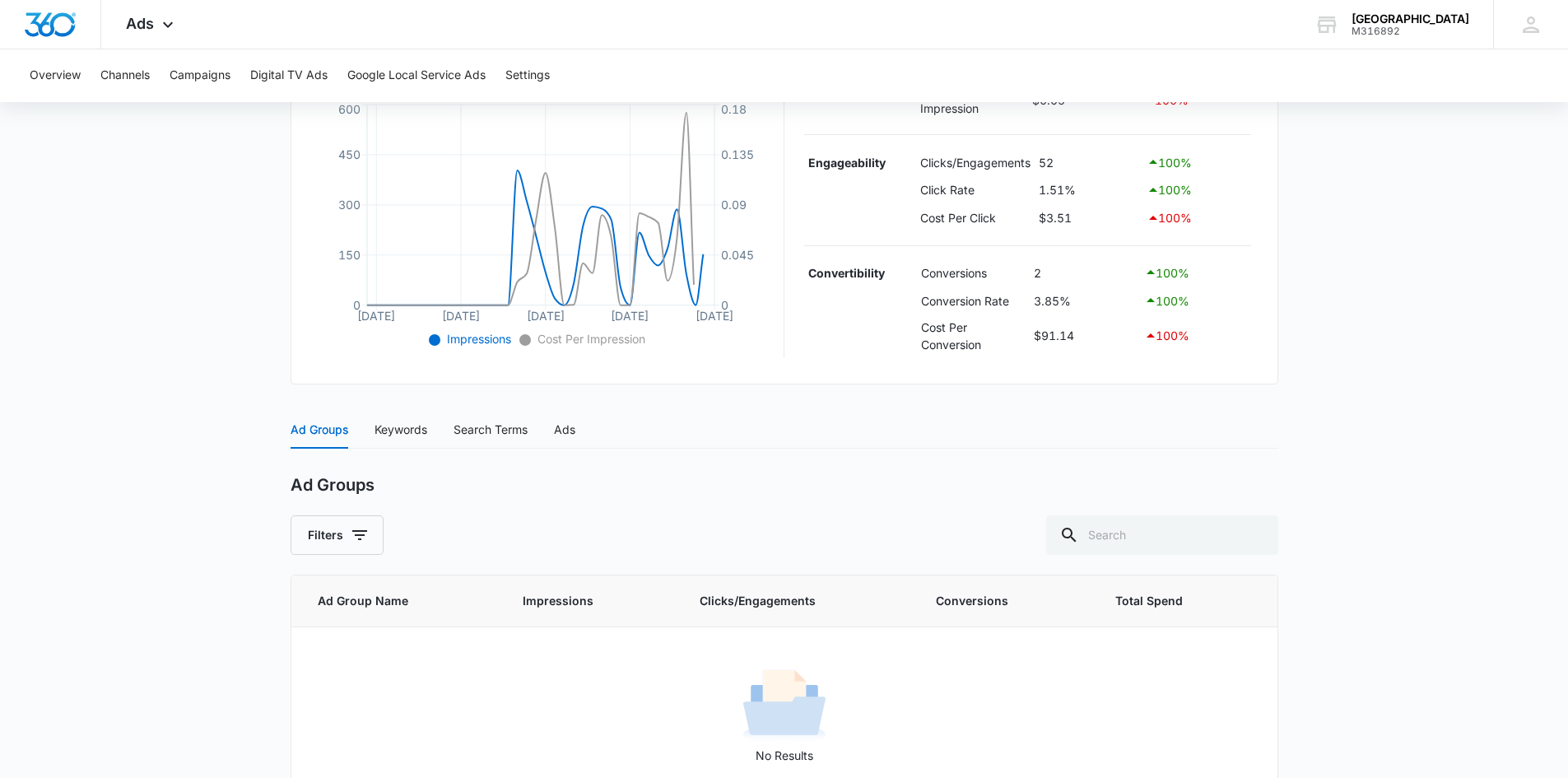
scroll to position [421, 0]
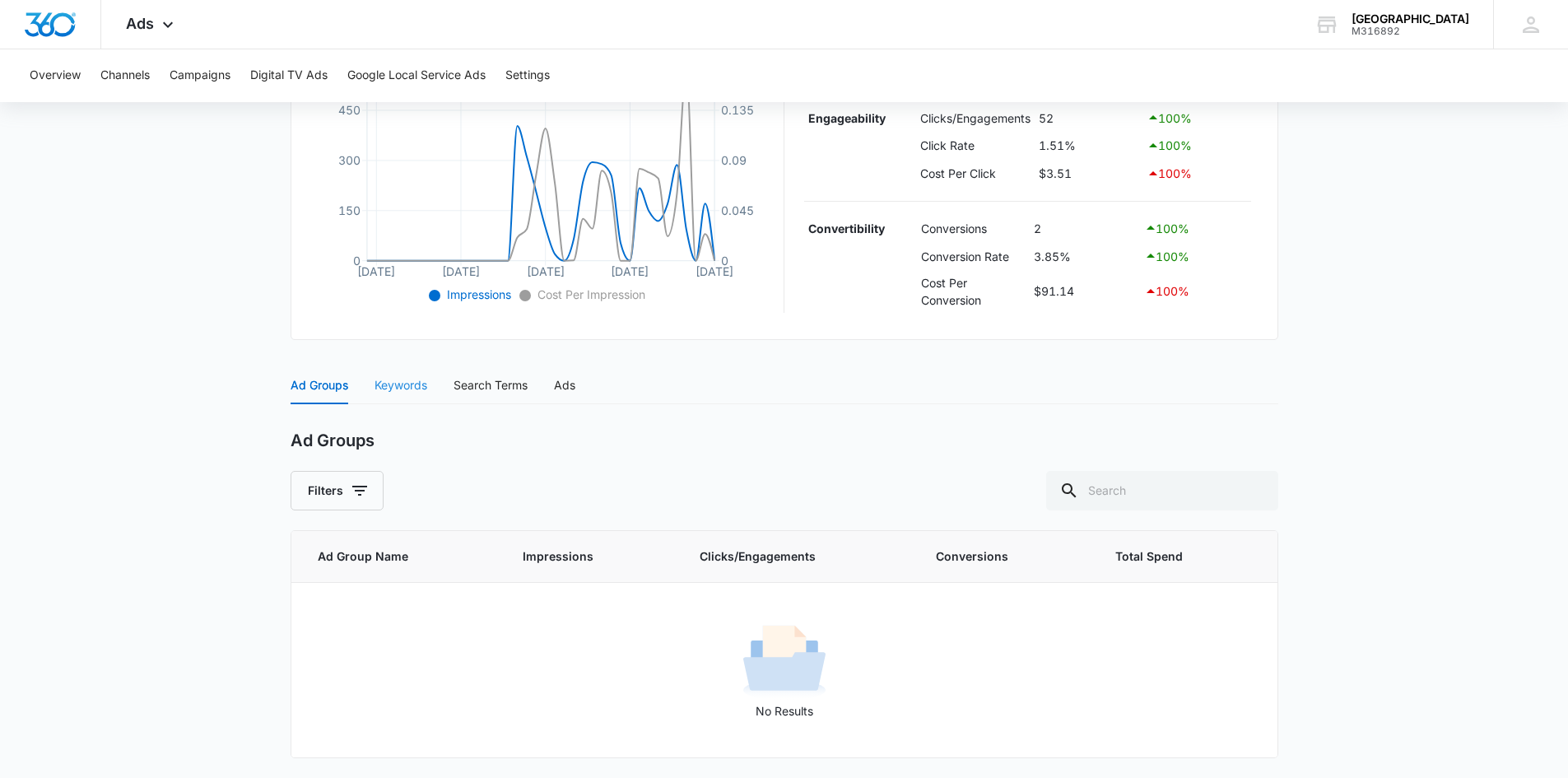
click at [395, 401] on div "Keywords" at bounding box center [400, 386] width 53 height 38
click at [505, 390] on div "Search Terms" at bounding box center [491, 385] width 74 height 18
click at [772, 661] on img at bounding box center [784, 661] width 82 height 82
click at [570, 381] on div "Ads" at bounding box center [564, 385] width 21 height 18
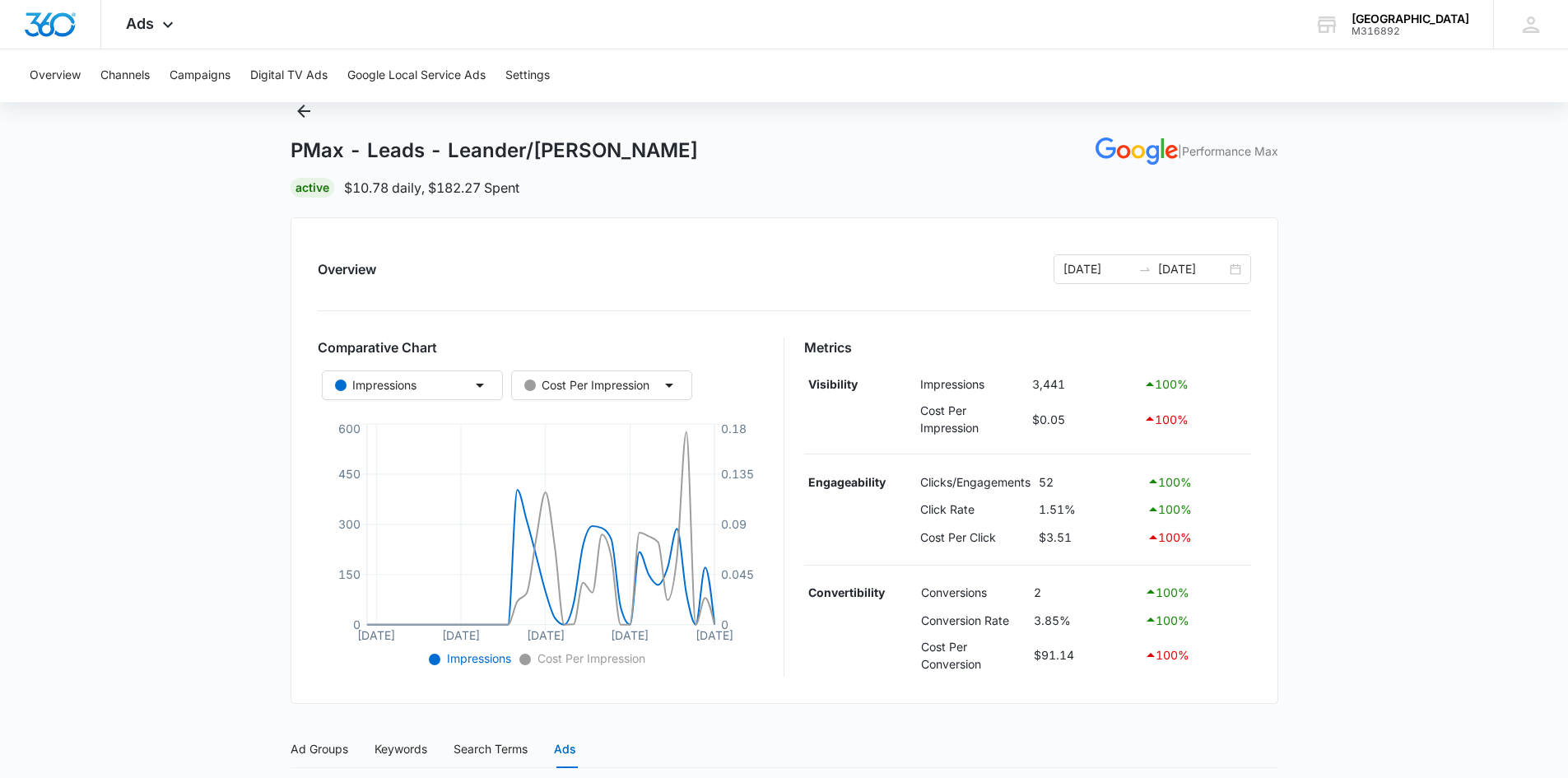
scroll to position [0, 0]
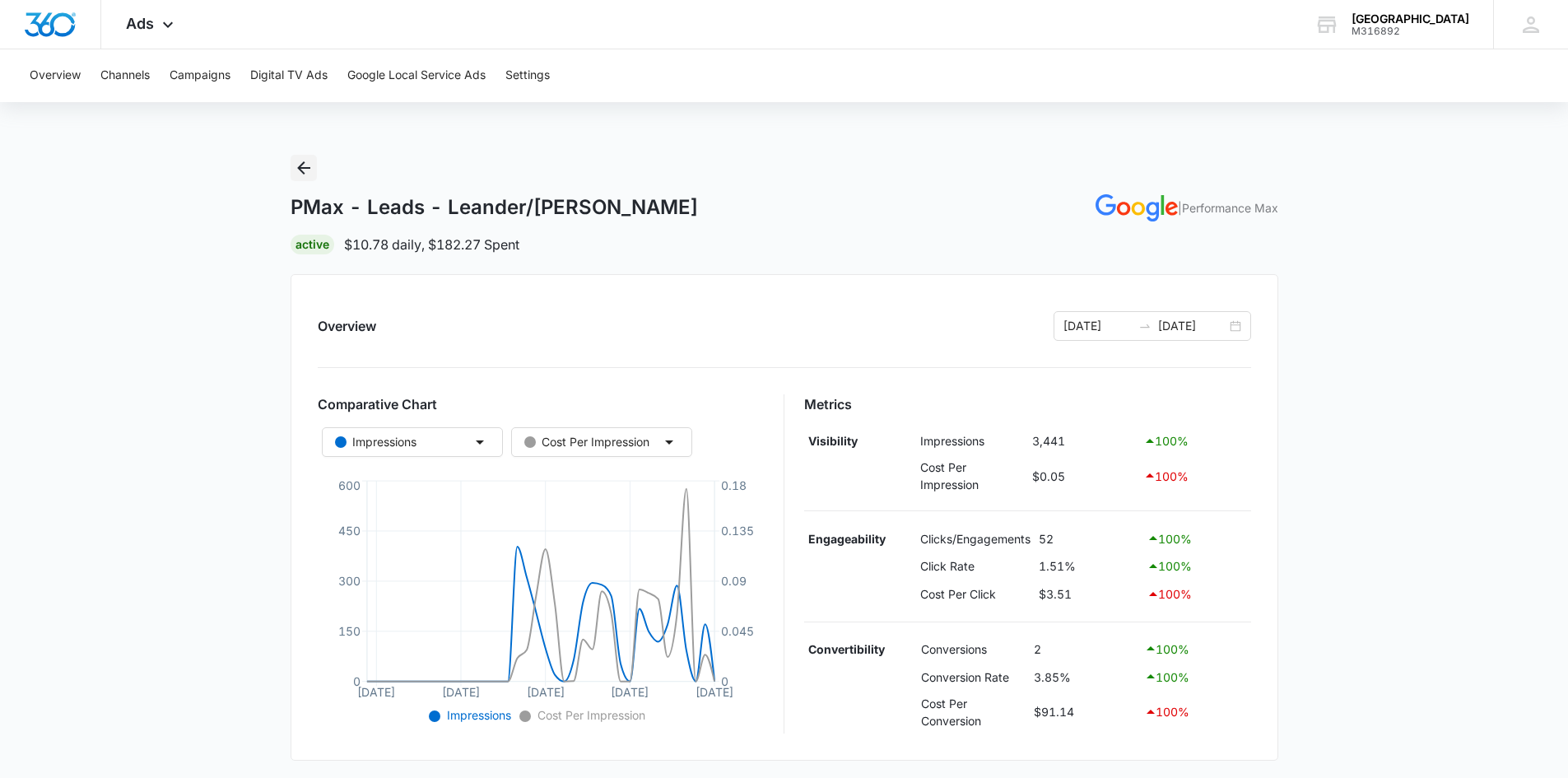
click at [301, 175] on icon "Back" at bounding box center [304, 168] width 20 height 20
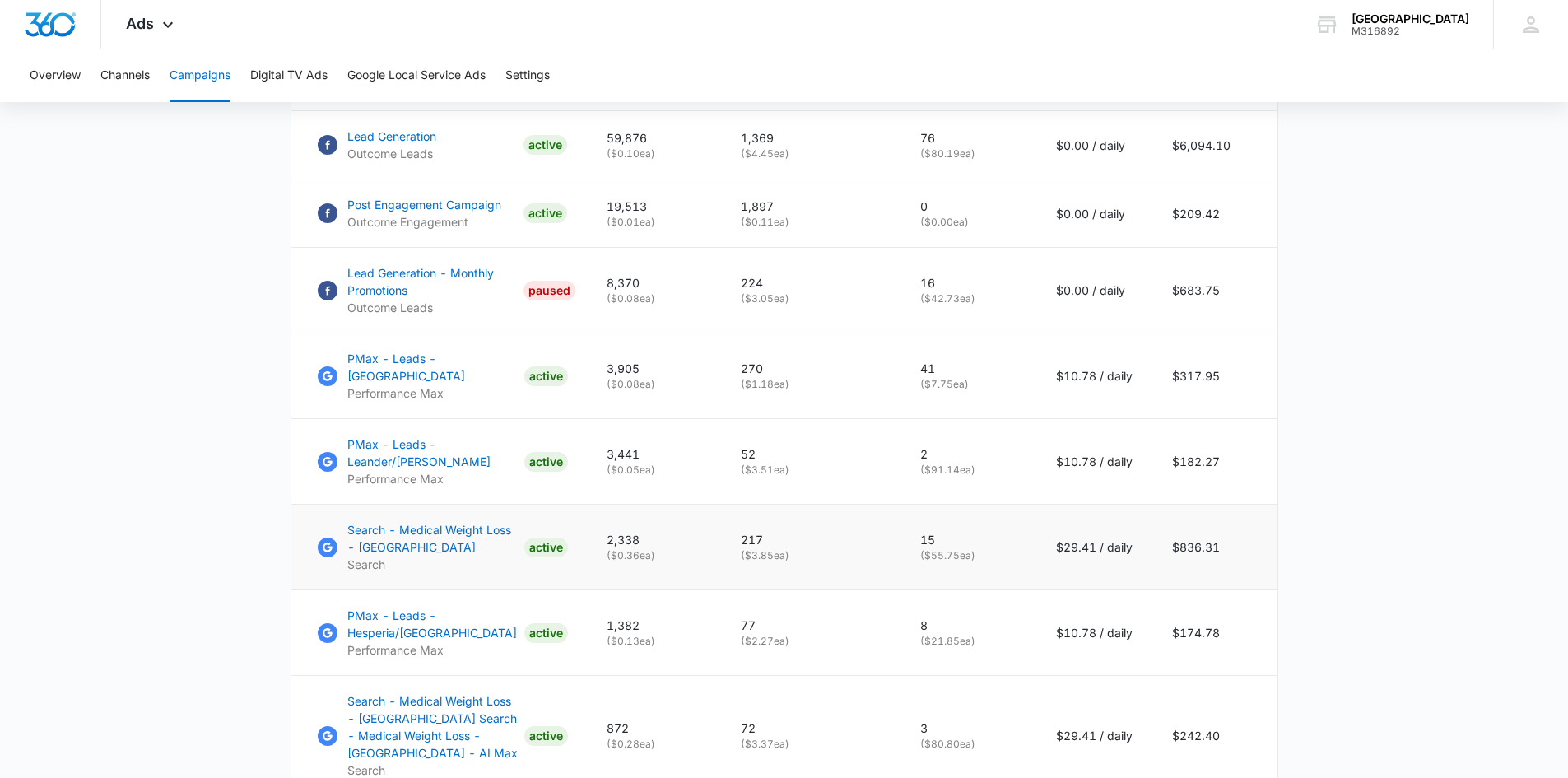
scroll to position [905, 0]
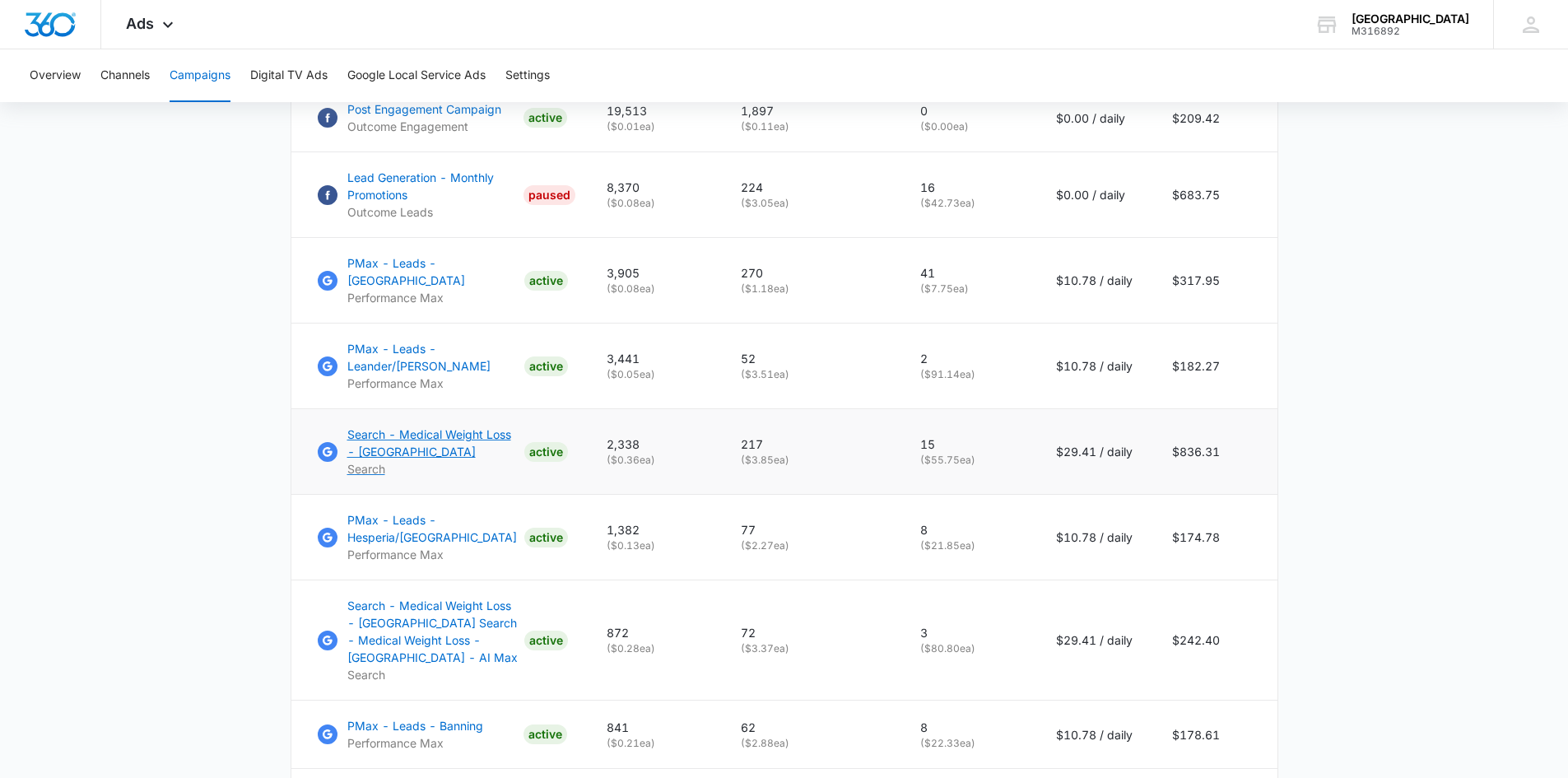
click at [445, 456] on p "Search - Medical Weight Loss - [GEOGRAPHIC_DATA]" at bounding box center [433, 443] width 170 height 34
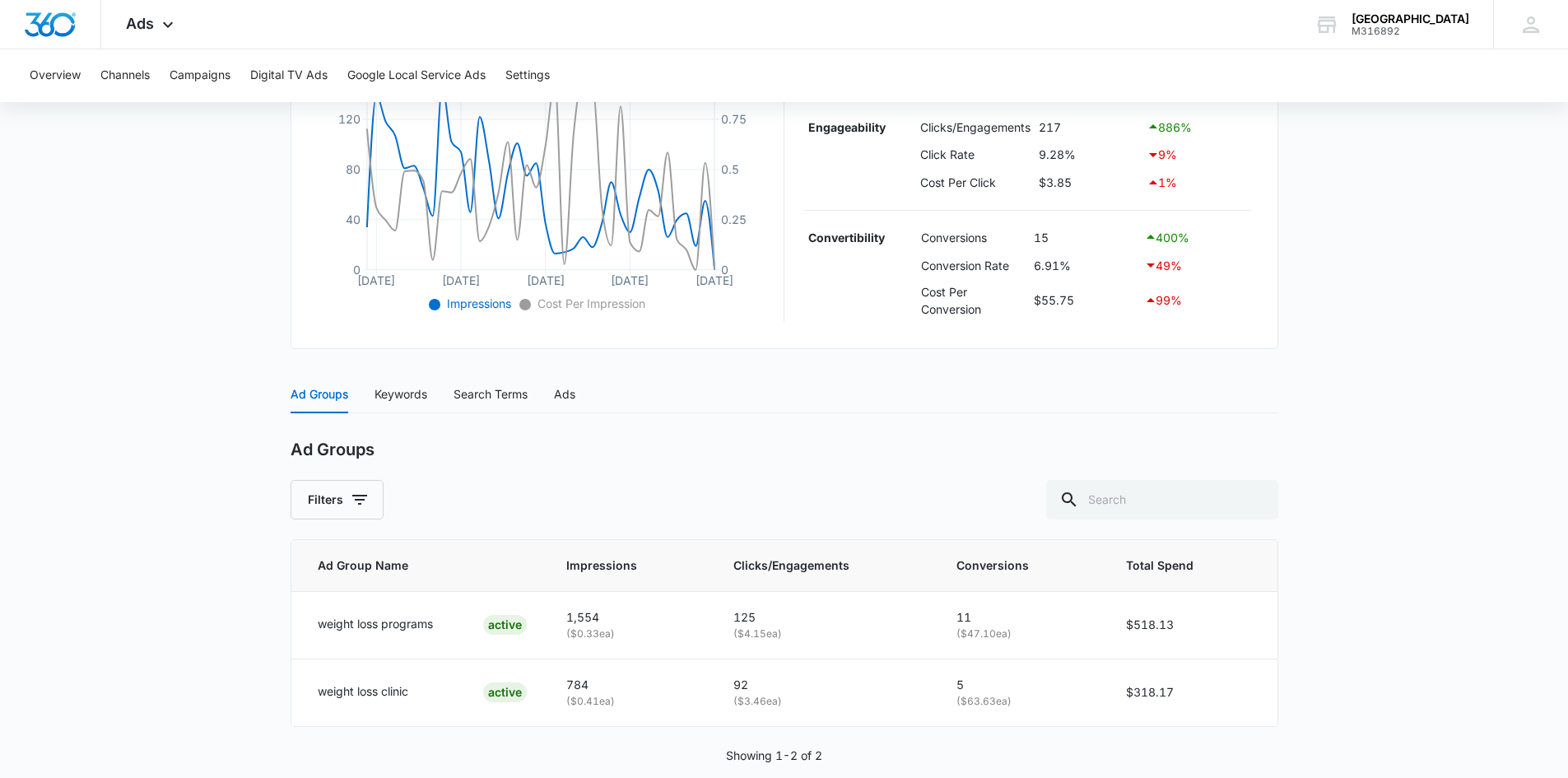
scroll to position [438, 0]
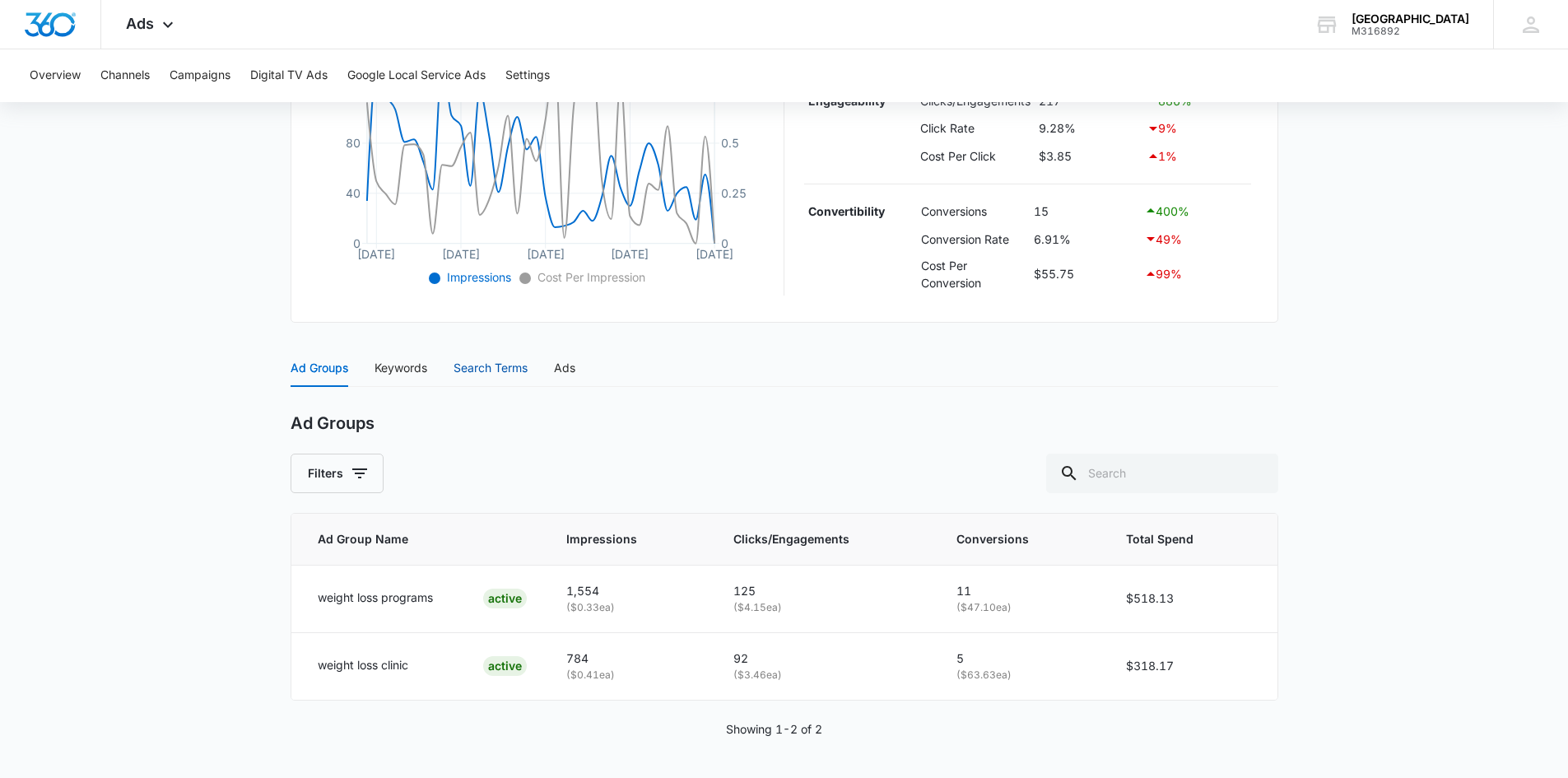
click at [523, 373] on div "Search Terms" at bounding box center [491, 368] width 74 height 18
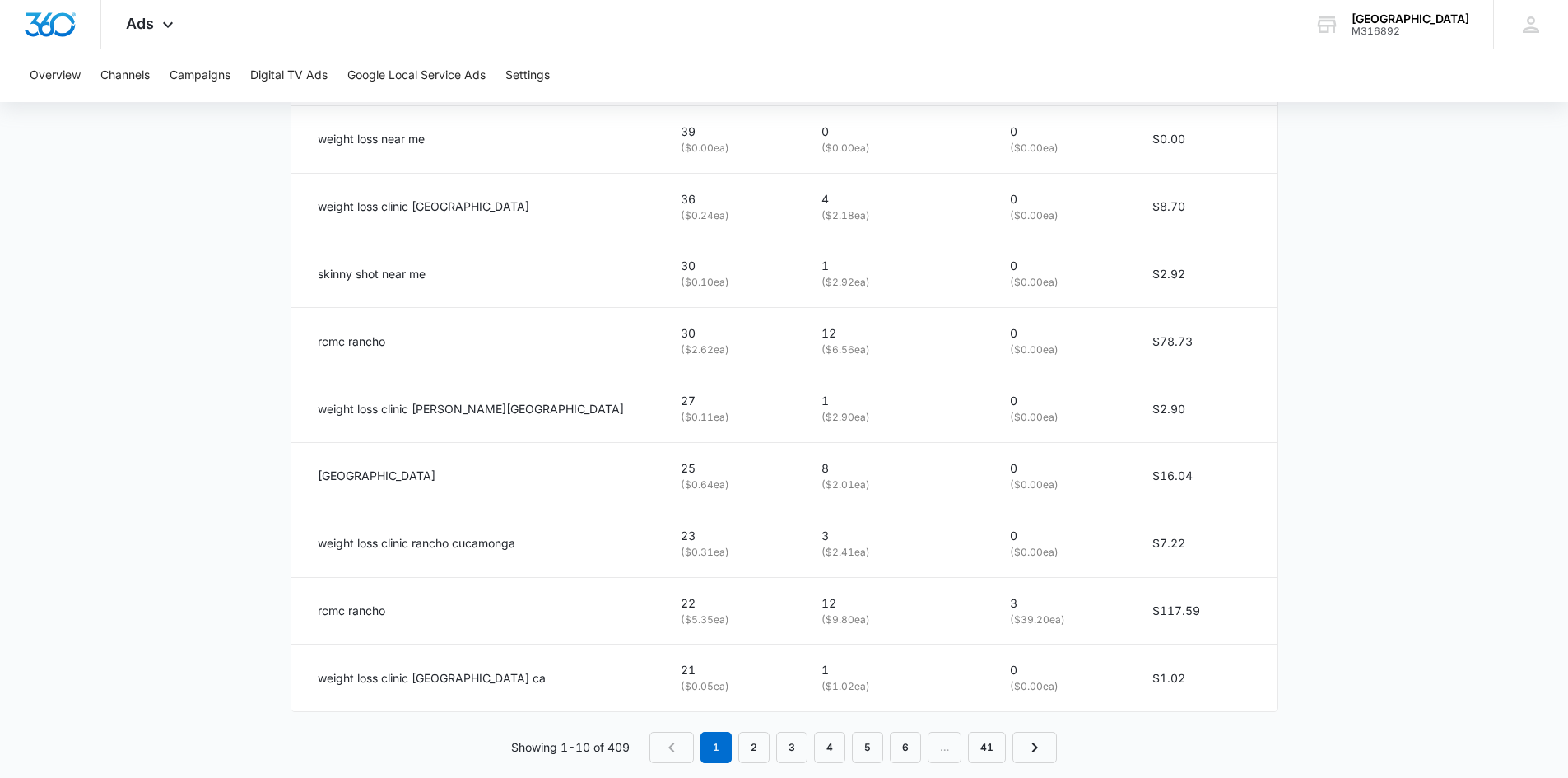
scroll to position [989, 0]
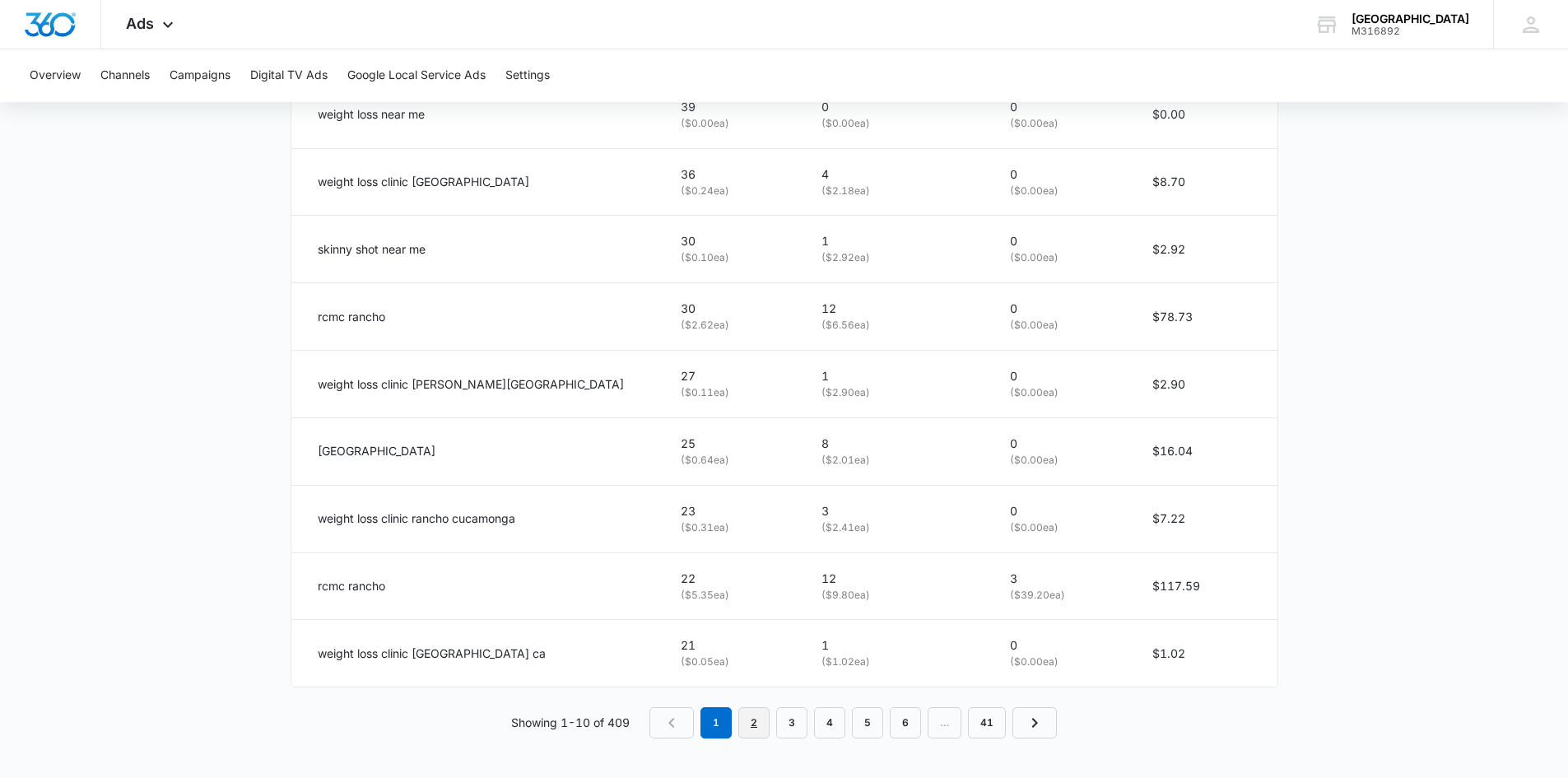
click at [753, 729] on link "2" at bounding box center [753, 723] width 32 height 32
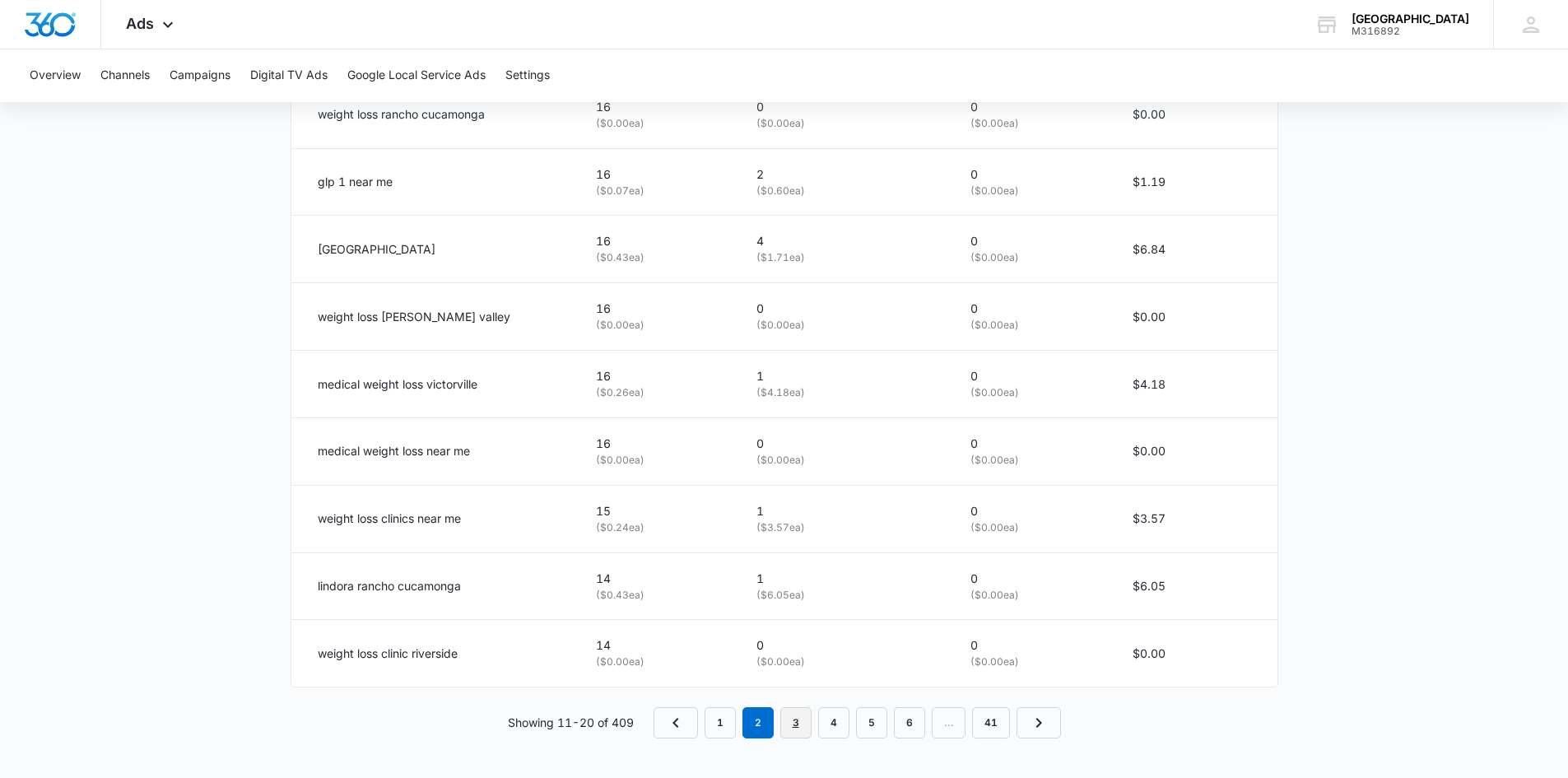
click at [793, 717] on link "3" at bounding box center [795, 723] width 32 height 32
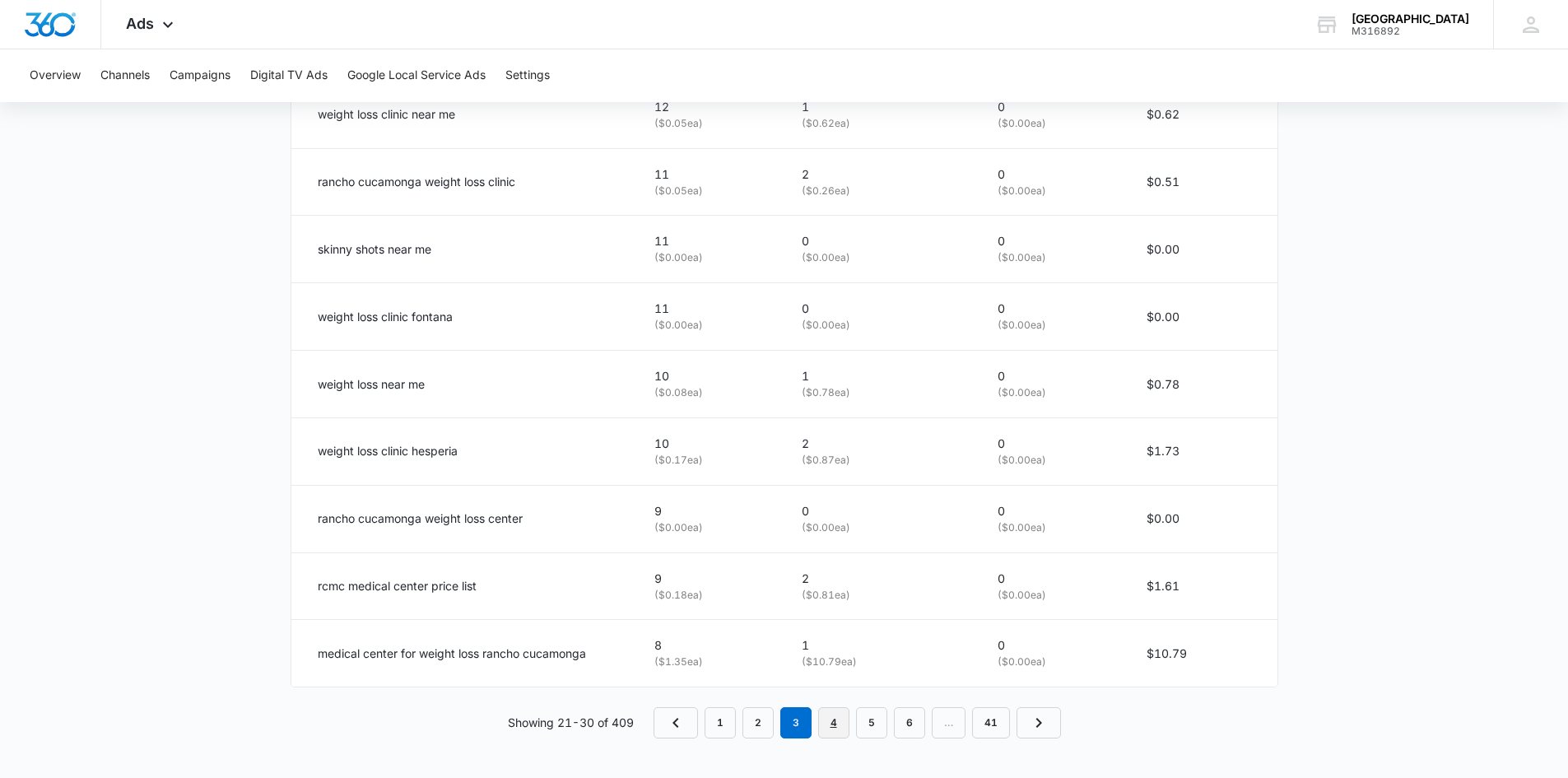
click at [818, 715] on link "4" at bounding box center [834, 723] width 32 height 32
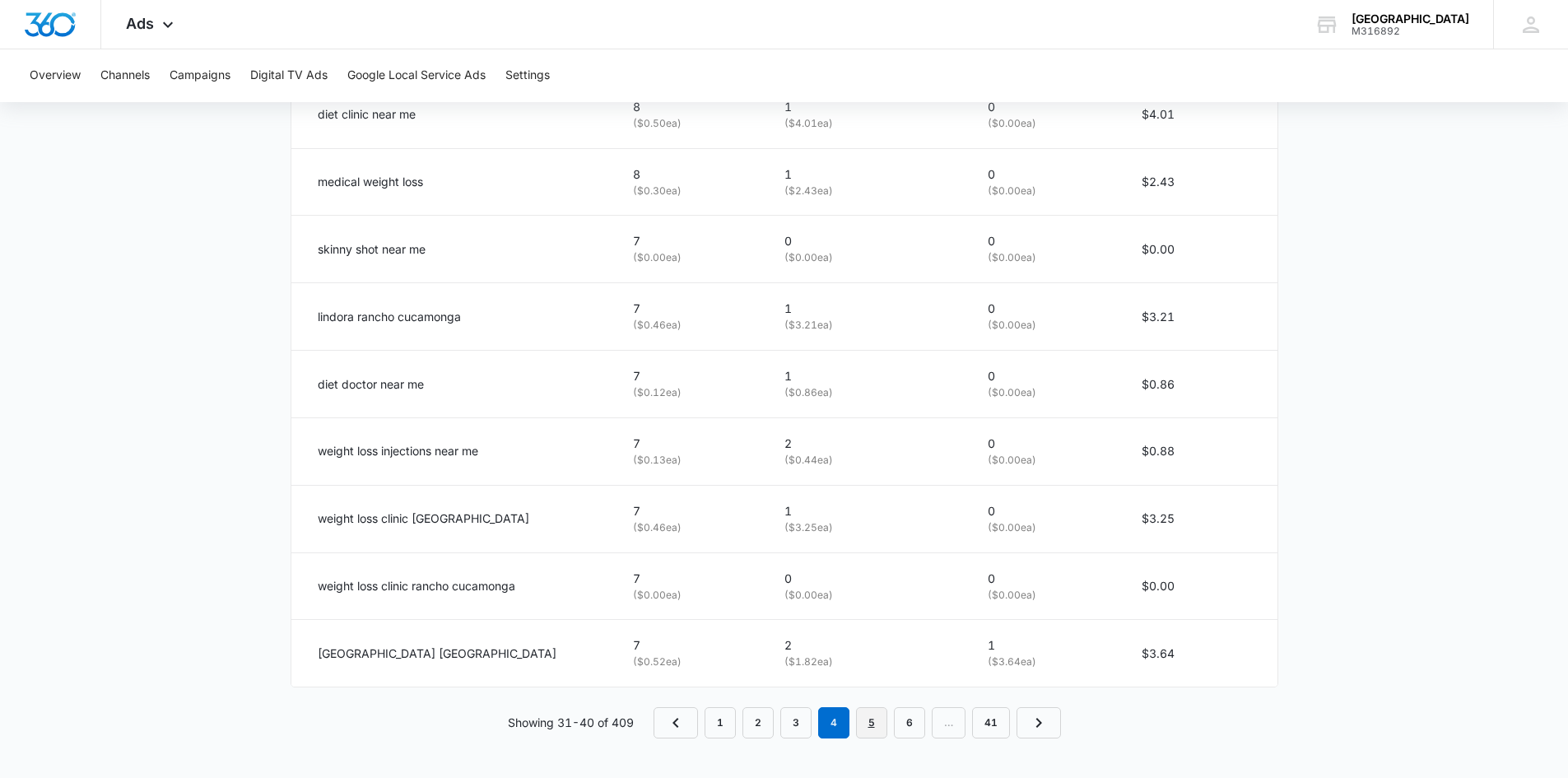
click at [881, 729] on link "5" at bounding box center [872, 723] width 32 height 32
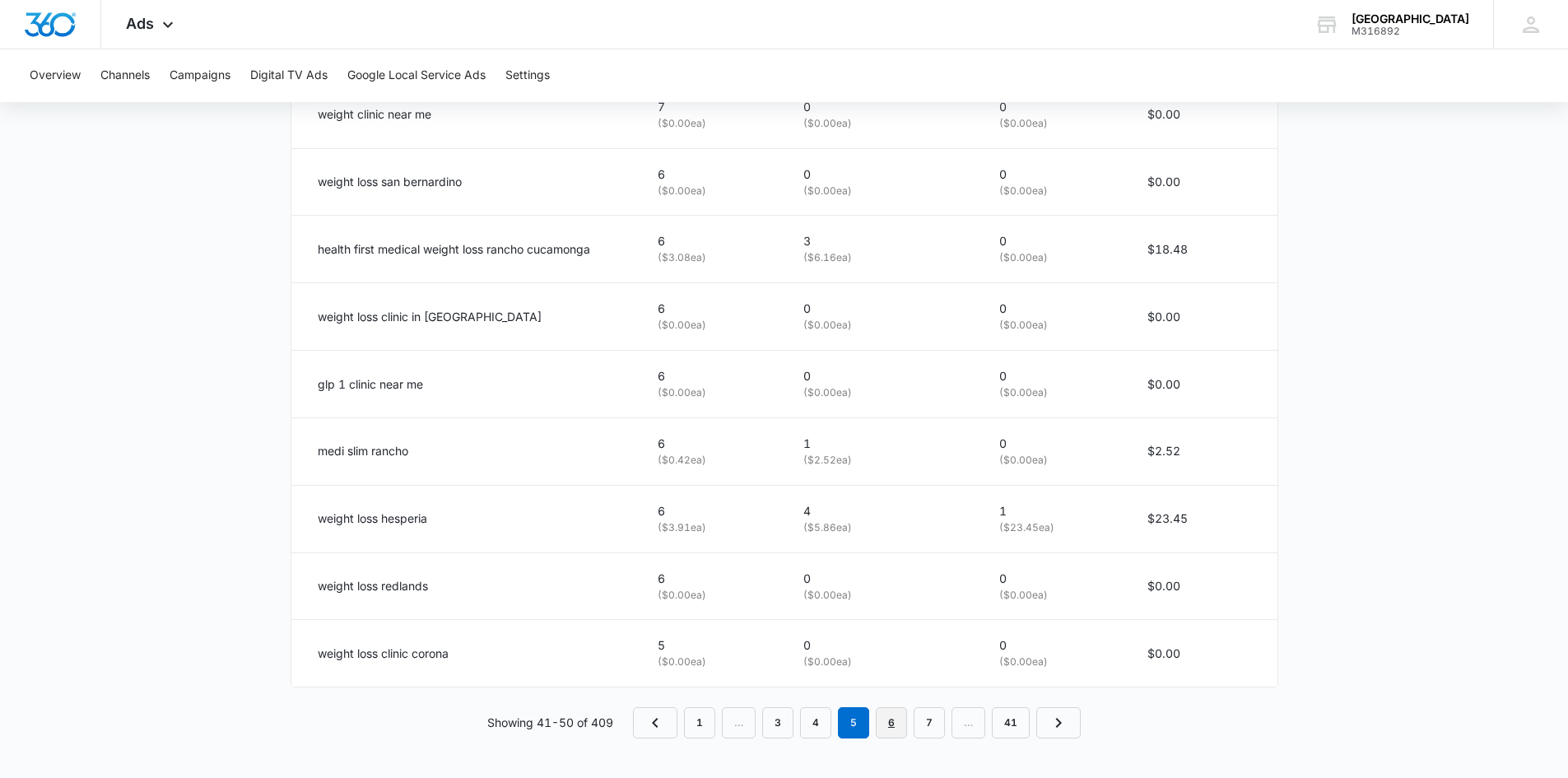
click at [897, 730] on link "6" at bounding box center [891, 723] width 32 height 32
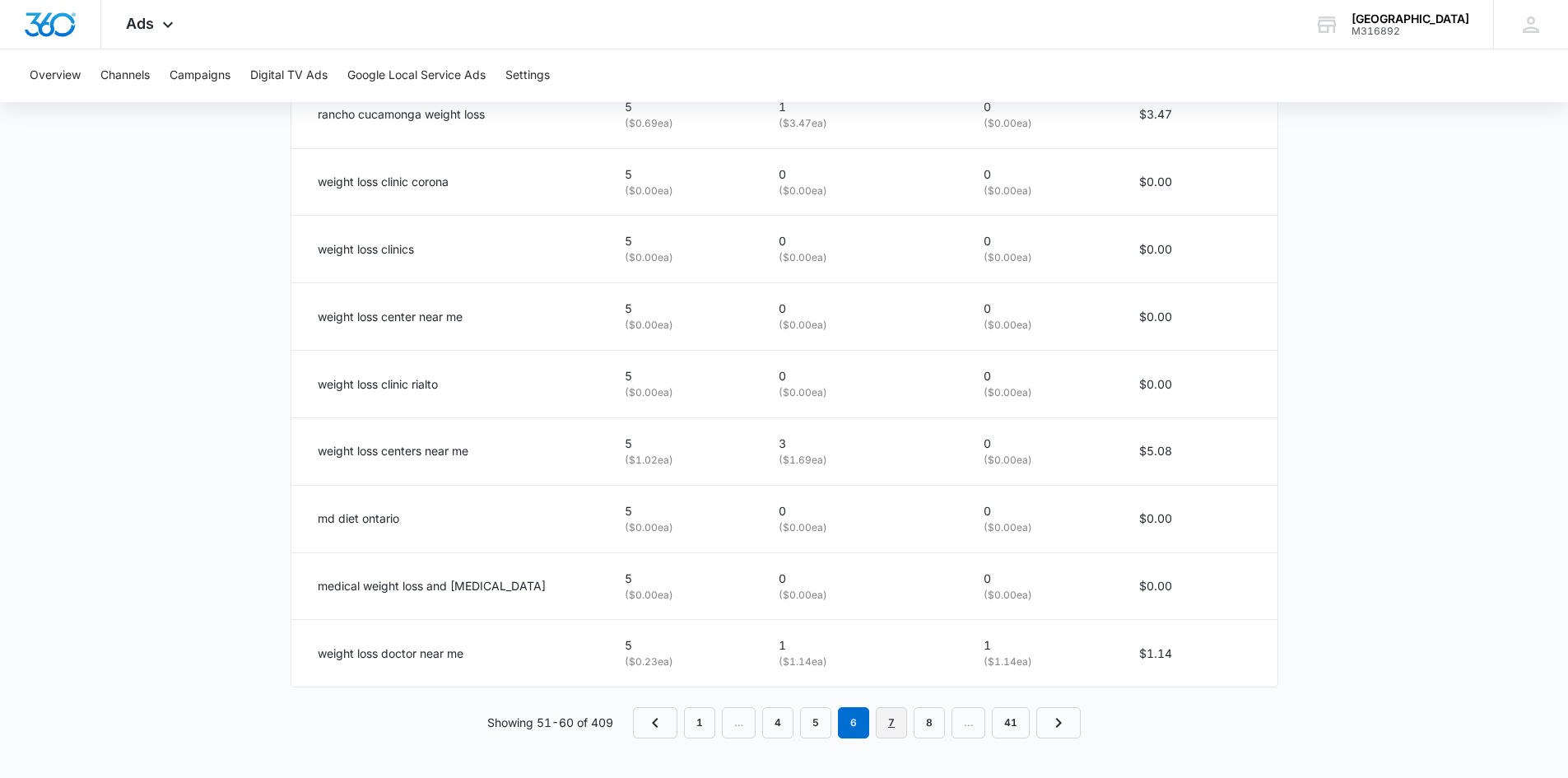
click at [887, 725] on link "7" at bounding box center [891, 723] width 32 height 32
click at [900, 722] on link "8" at bounding box center [891, 723] width 32 height 32
click at [886, 725] on link "9" at bounding box center [888, 723] width 32 height 32
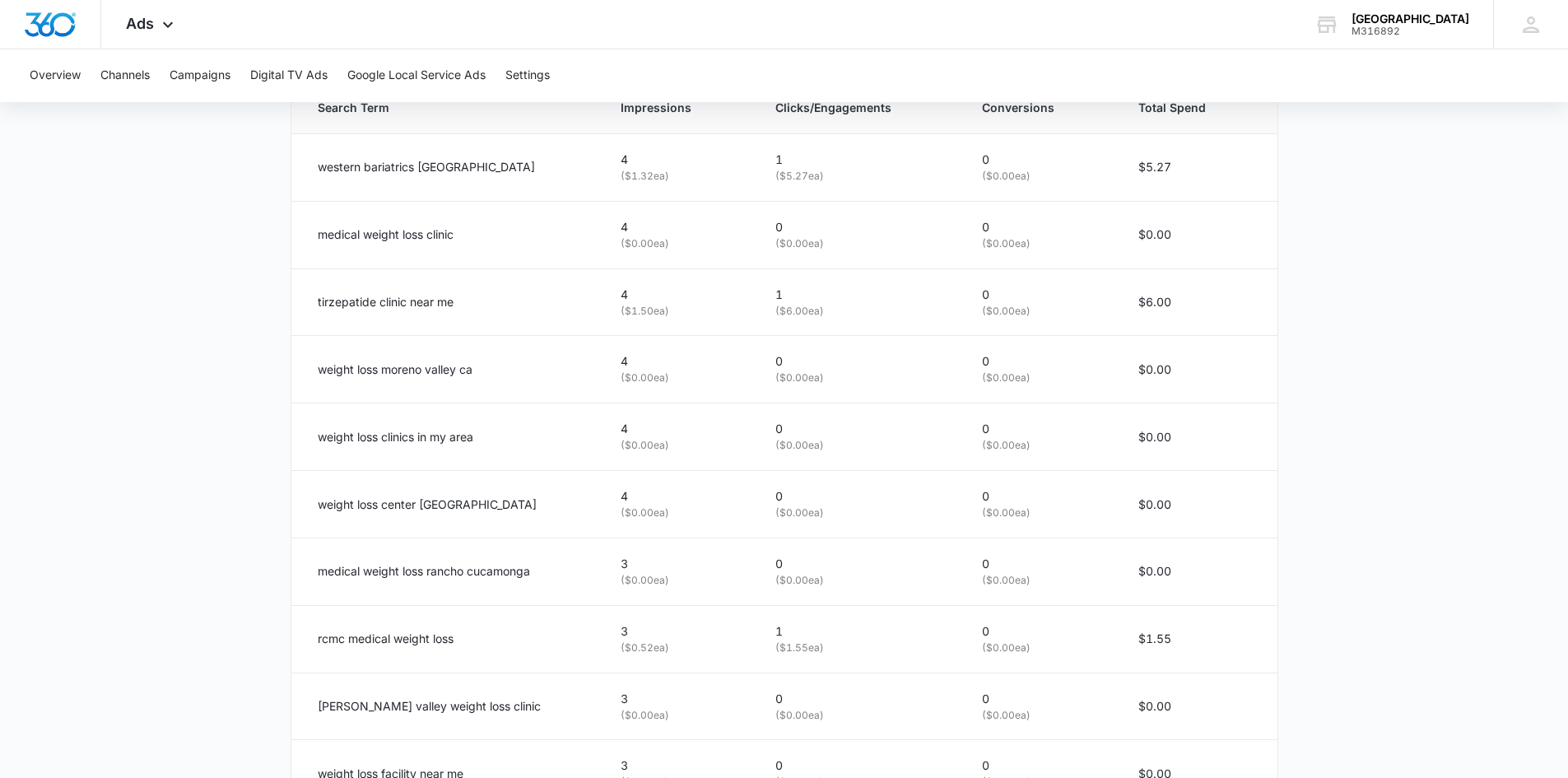
scroll to position [907, 0]
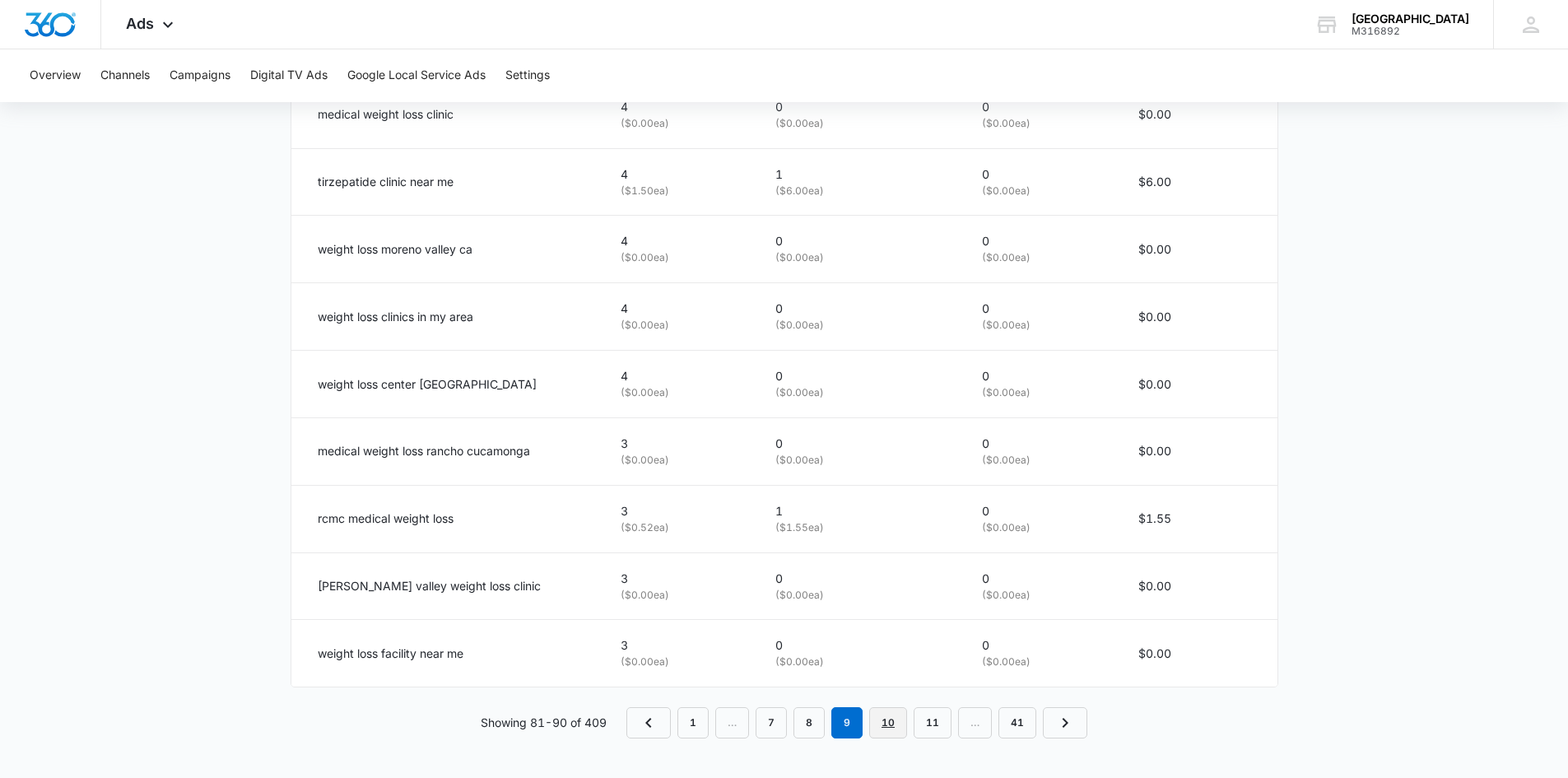
click at [879, 727] on link "10" at bounding box center [888, 723] width 38 height 32
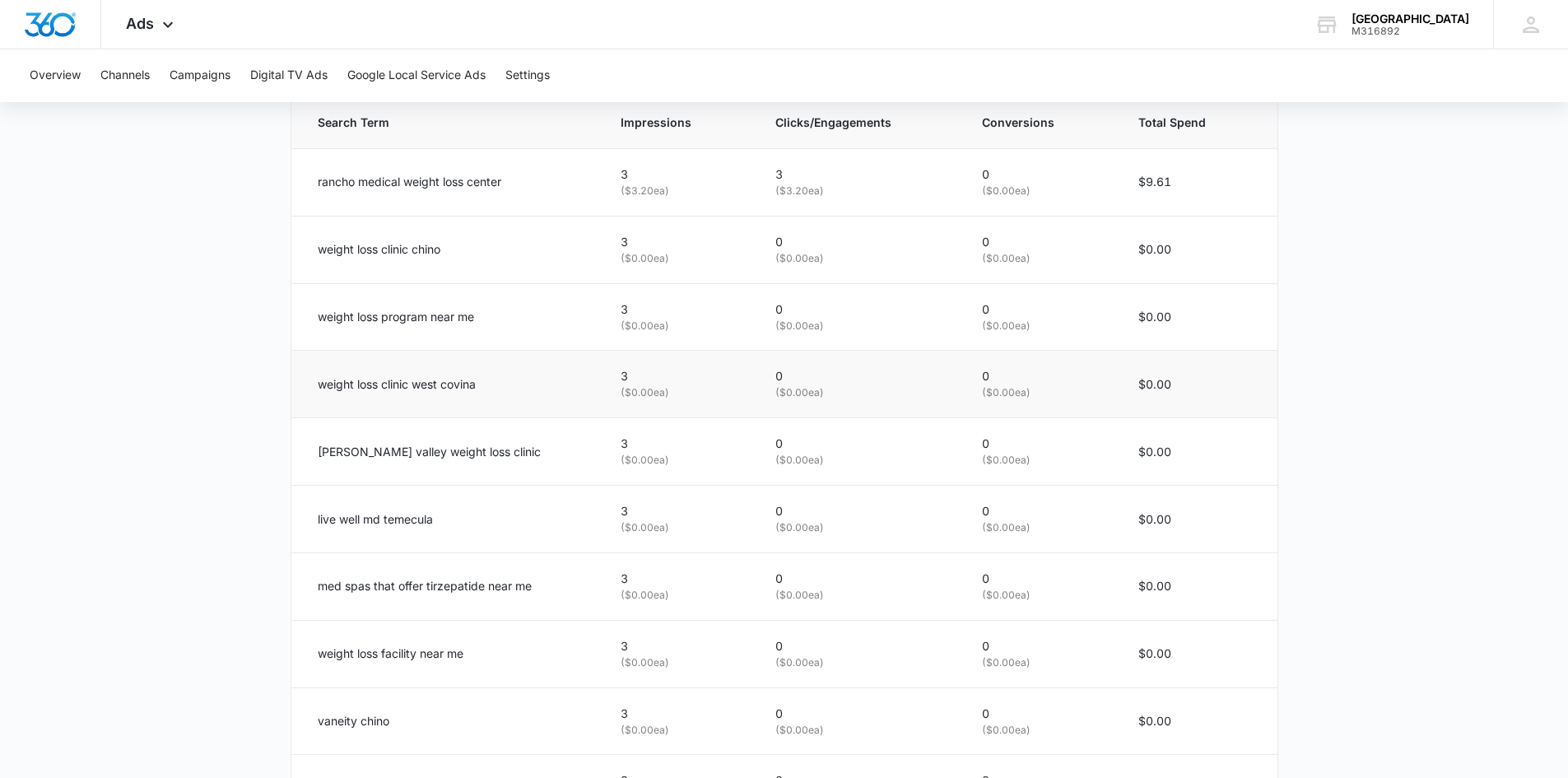
scroll to position [660, 0]
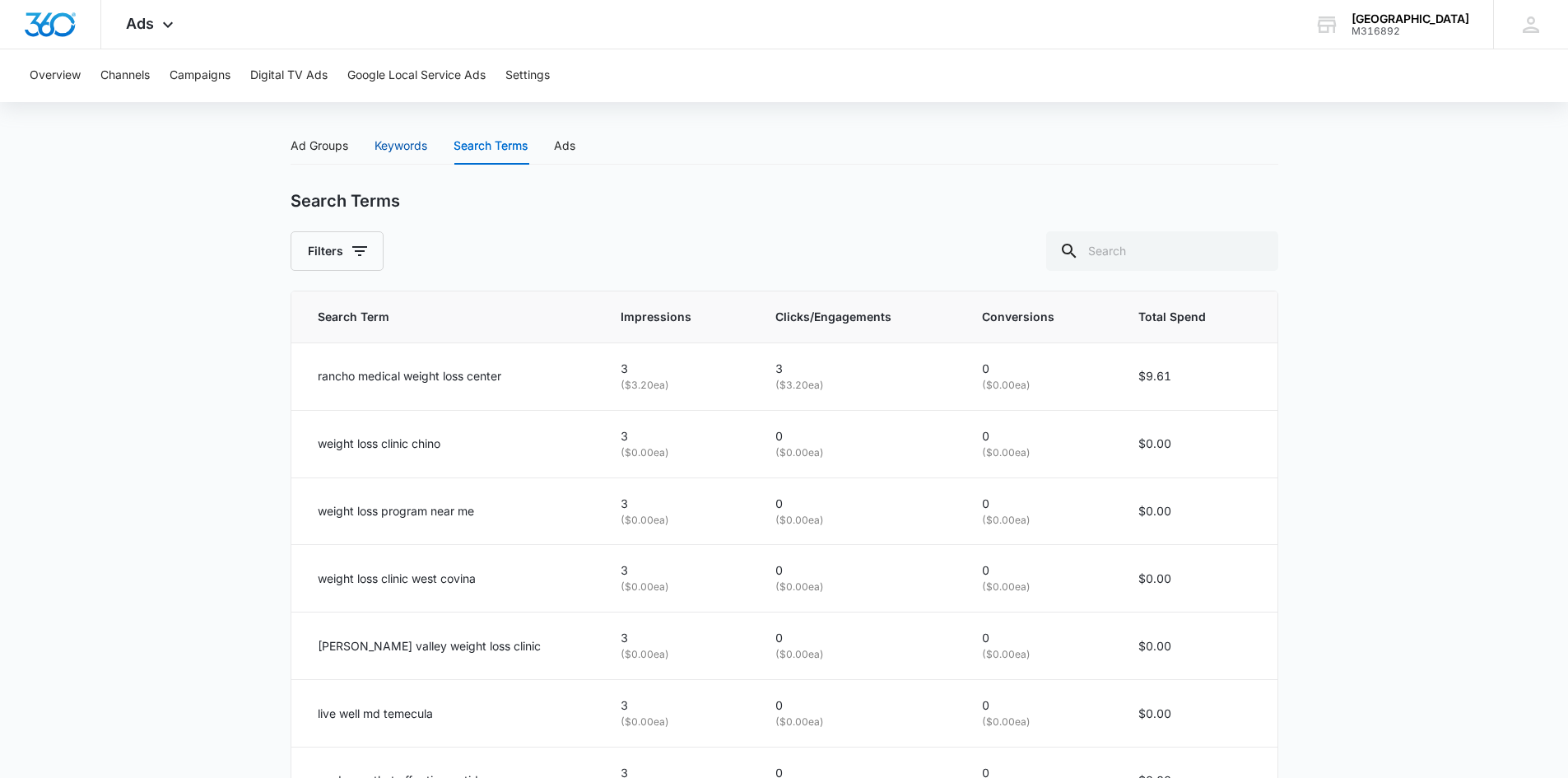
click at [412, 152] on div "Keywords" at bounding box center [400, 145] width 53 height 18
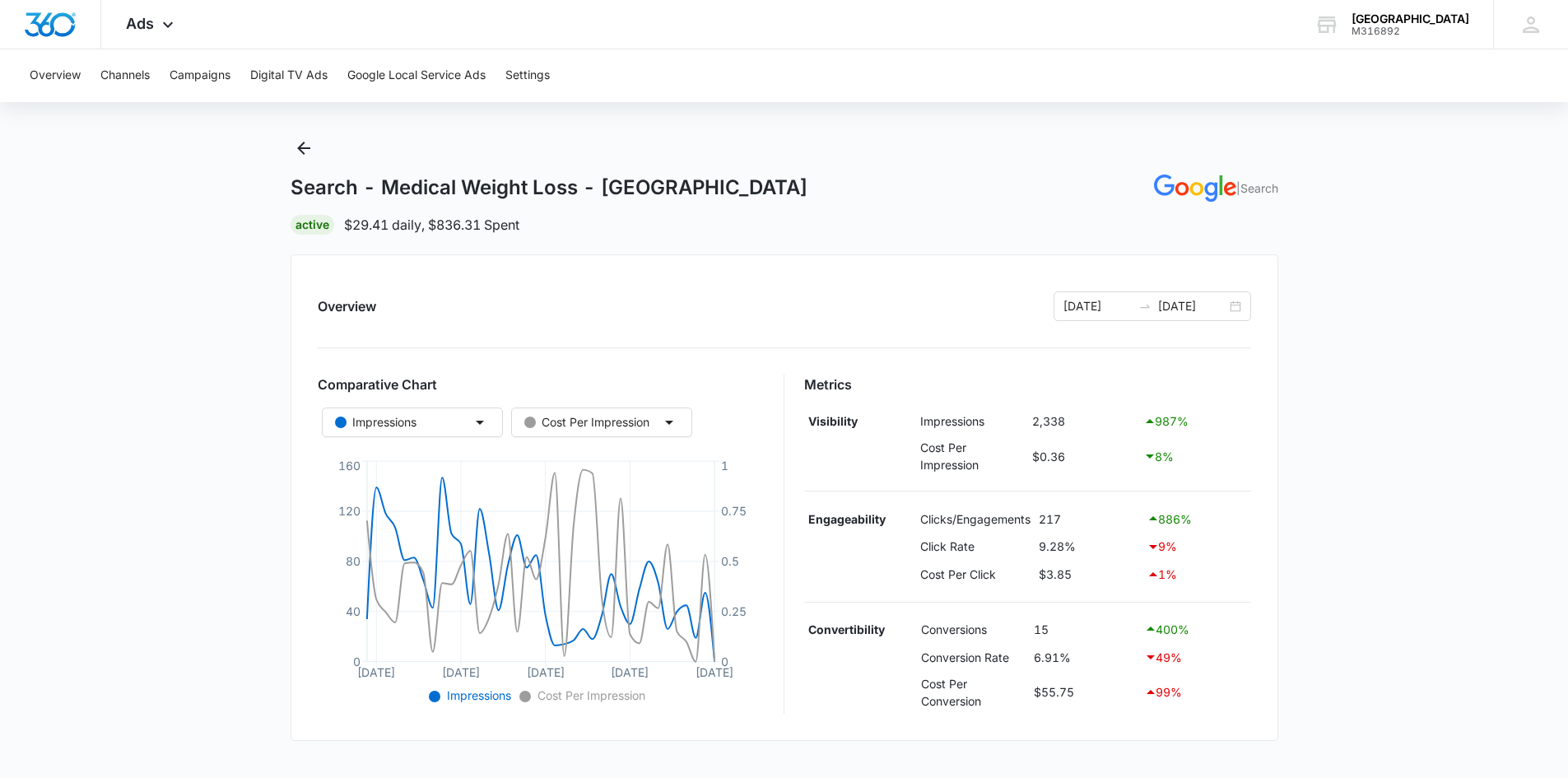
scroll to position [7, 0]
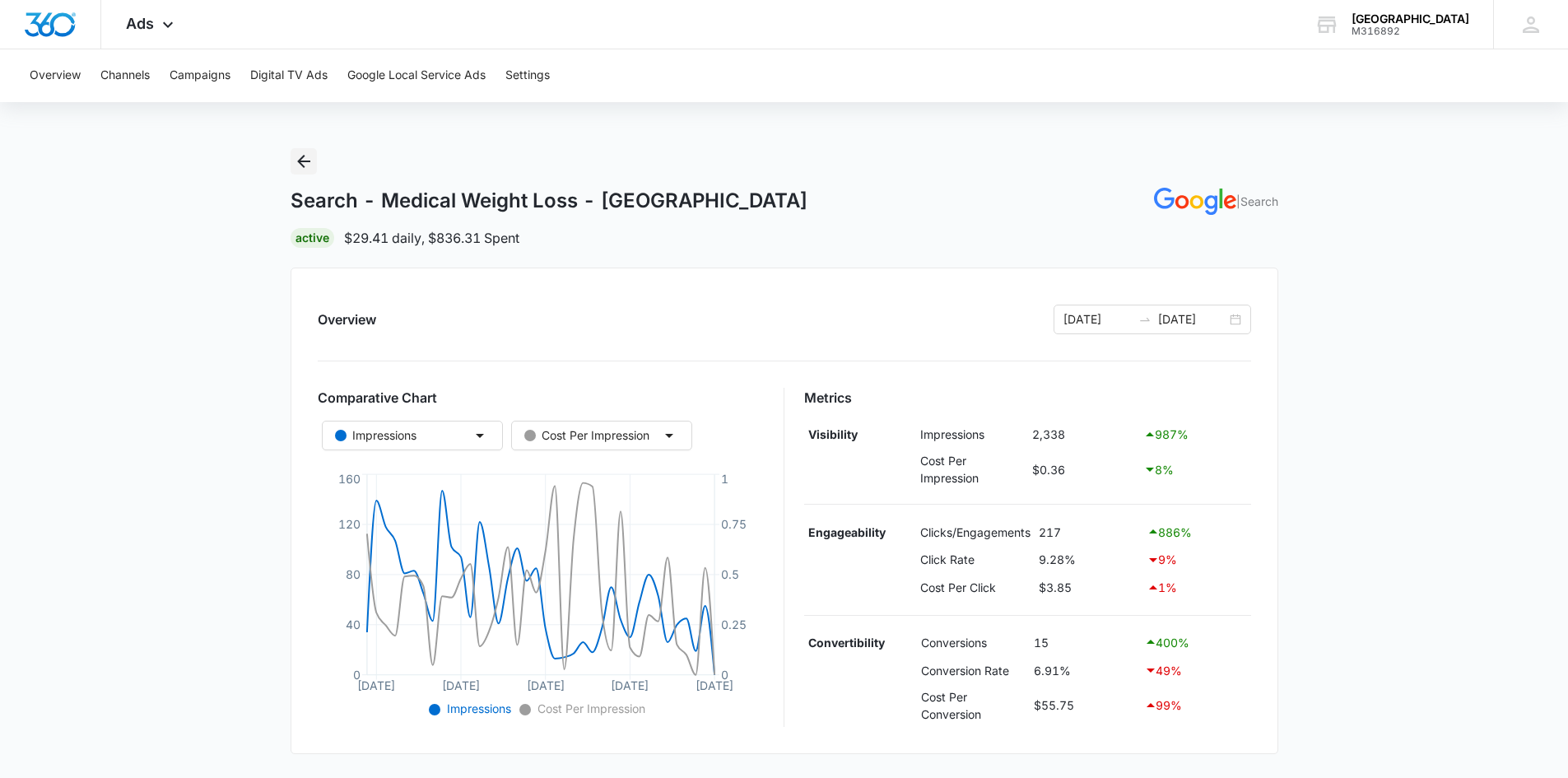
click at [304, 164] on icon "Back" at bounding box center [304, 161] width 20 height 20
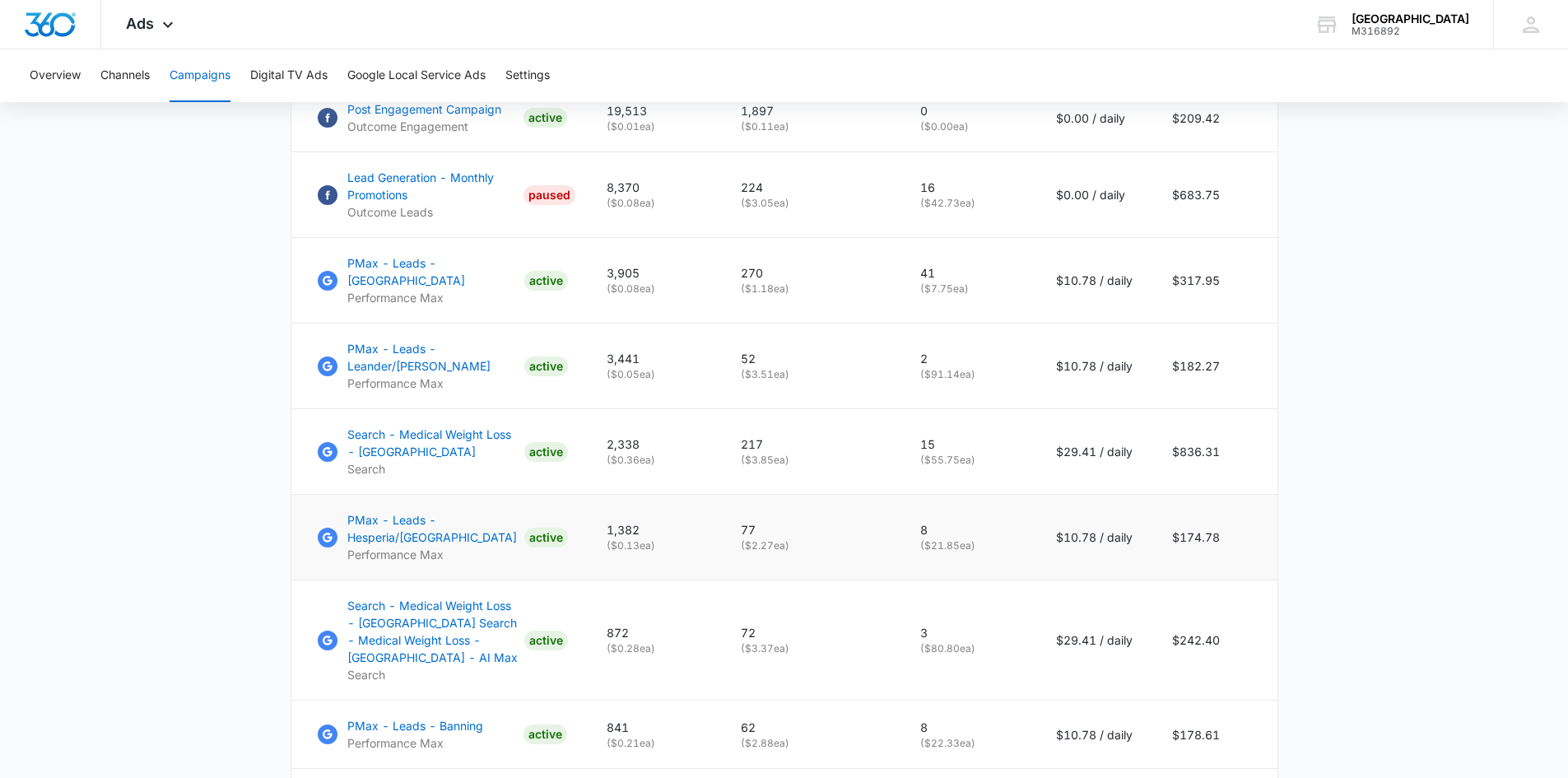
scroll to position [987, 0]
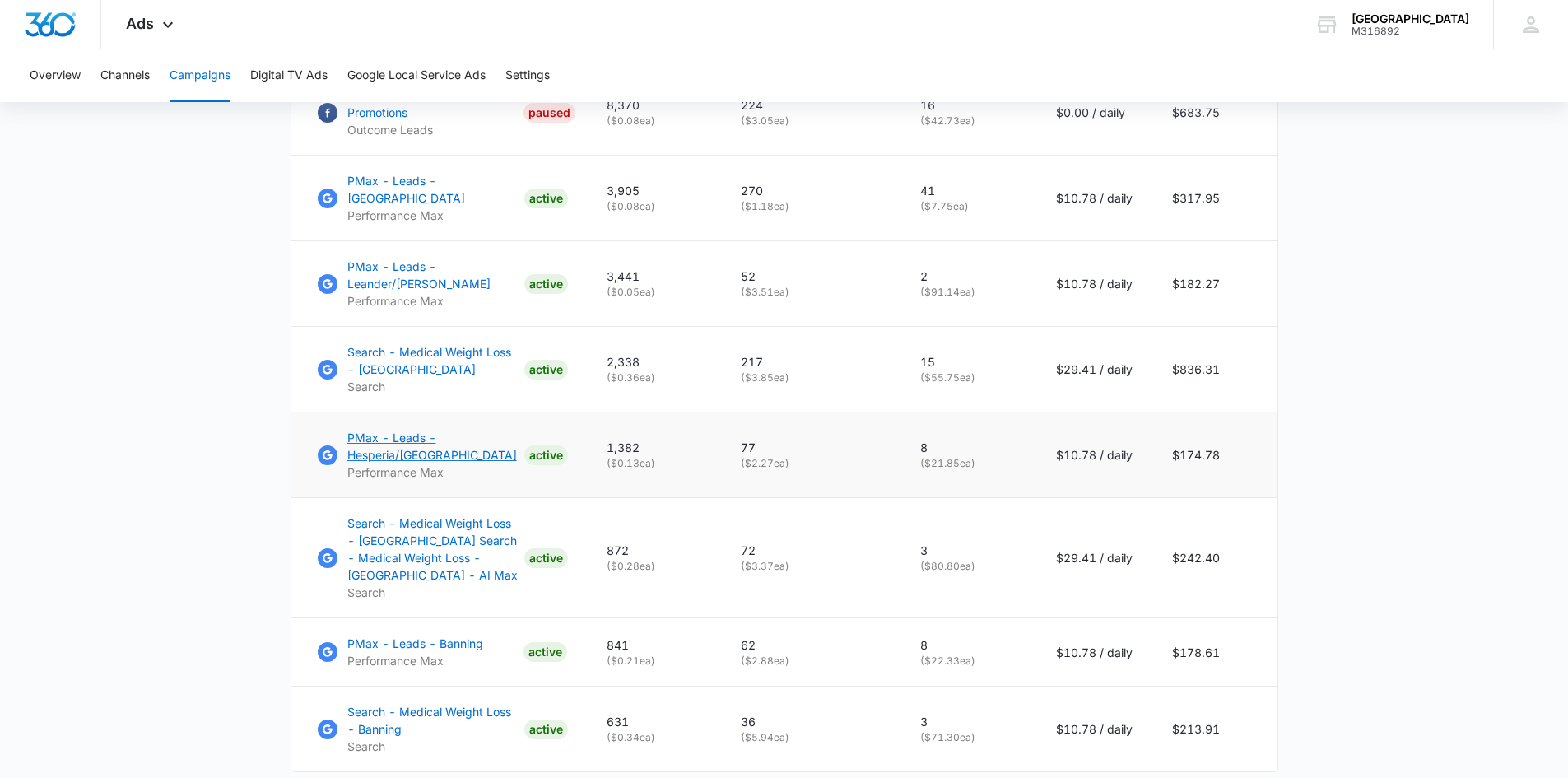
click at [385, 451] on p "PMax - Leads - Hesperia/[GEOGRAPHIC_DATA]" at bounding box center [433, 446] width 170 height 34
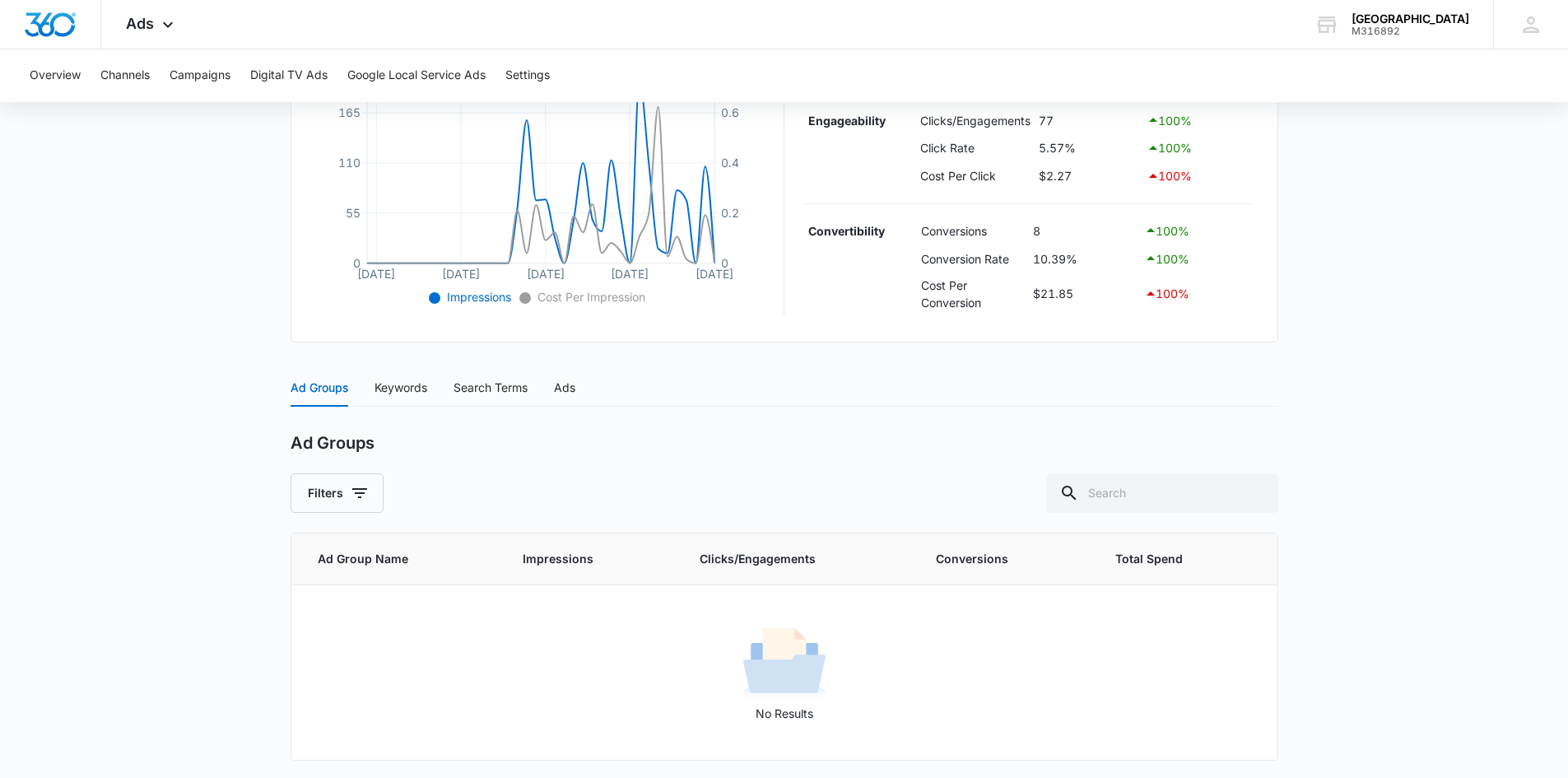
scroll to position [421, 0]
click at [386, 391] on div "Keywords" at bounding box center [400, 385] width 53 height 18
click at [496, 385] on div "Search Terms" at bounding box center [491, 385] width 74 height 18
click at [561, 388] on div "Ads" at bounding box center [564, 385] width 21 height 18
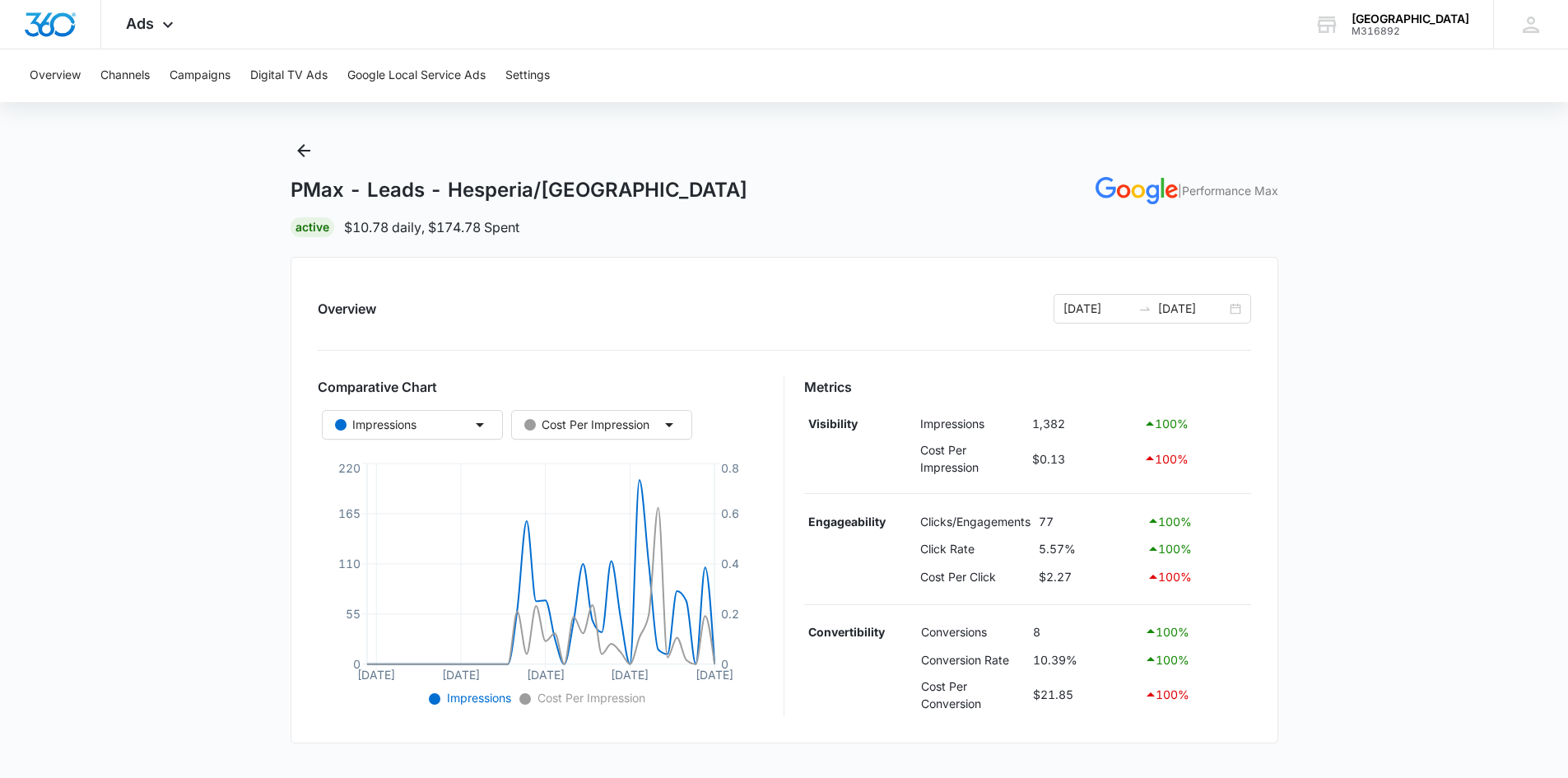
scroll to position [0, 0]
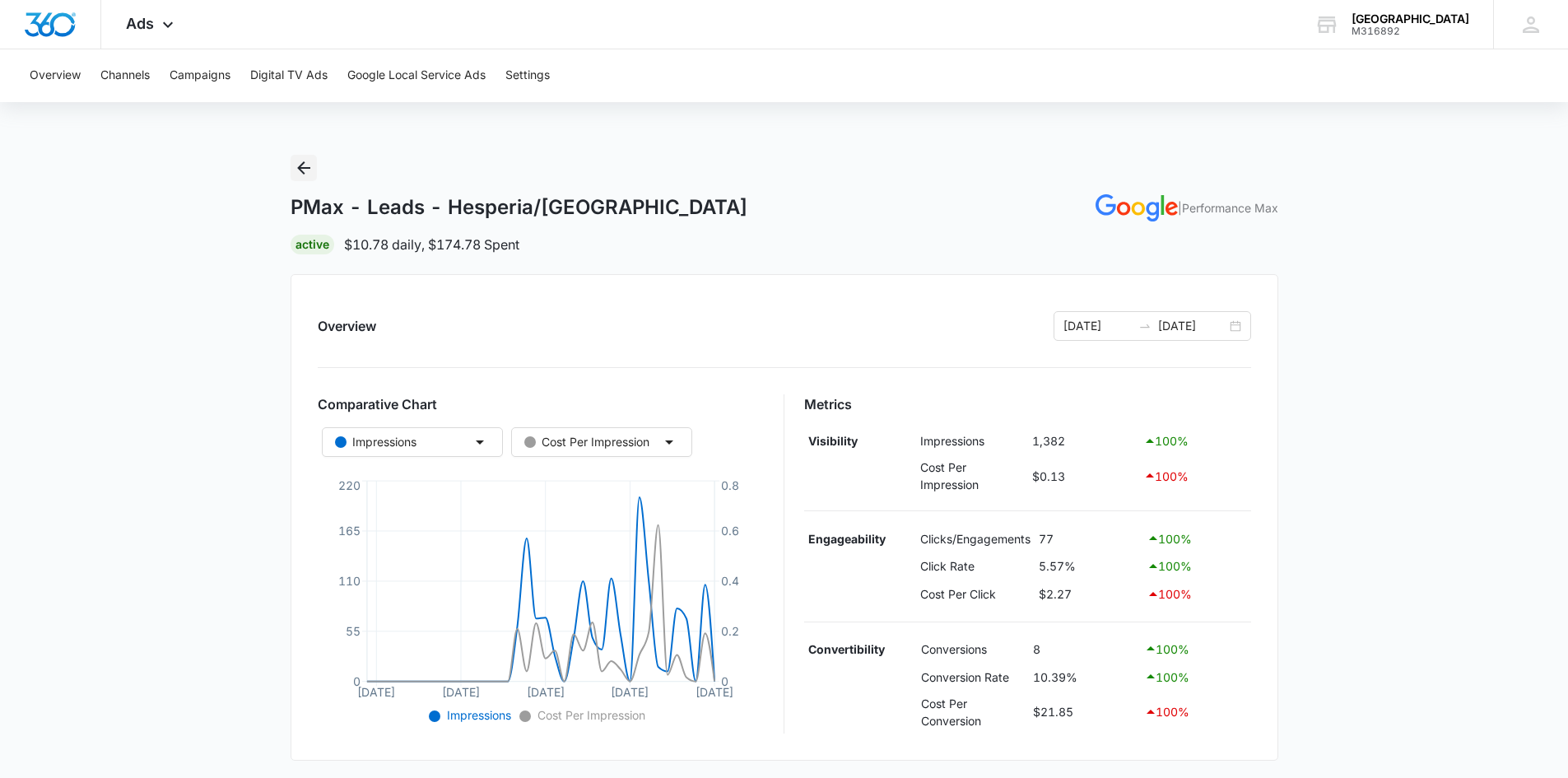
click at [299, 160] on icon "Back" at bounding box center [304, 168] width 20 height 20
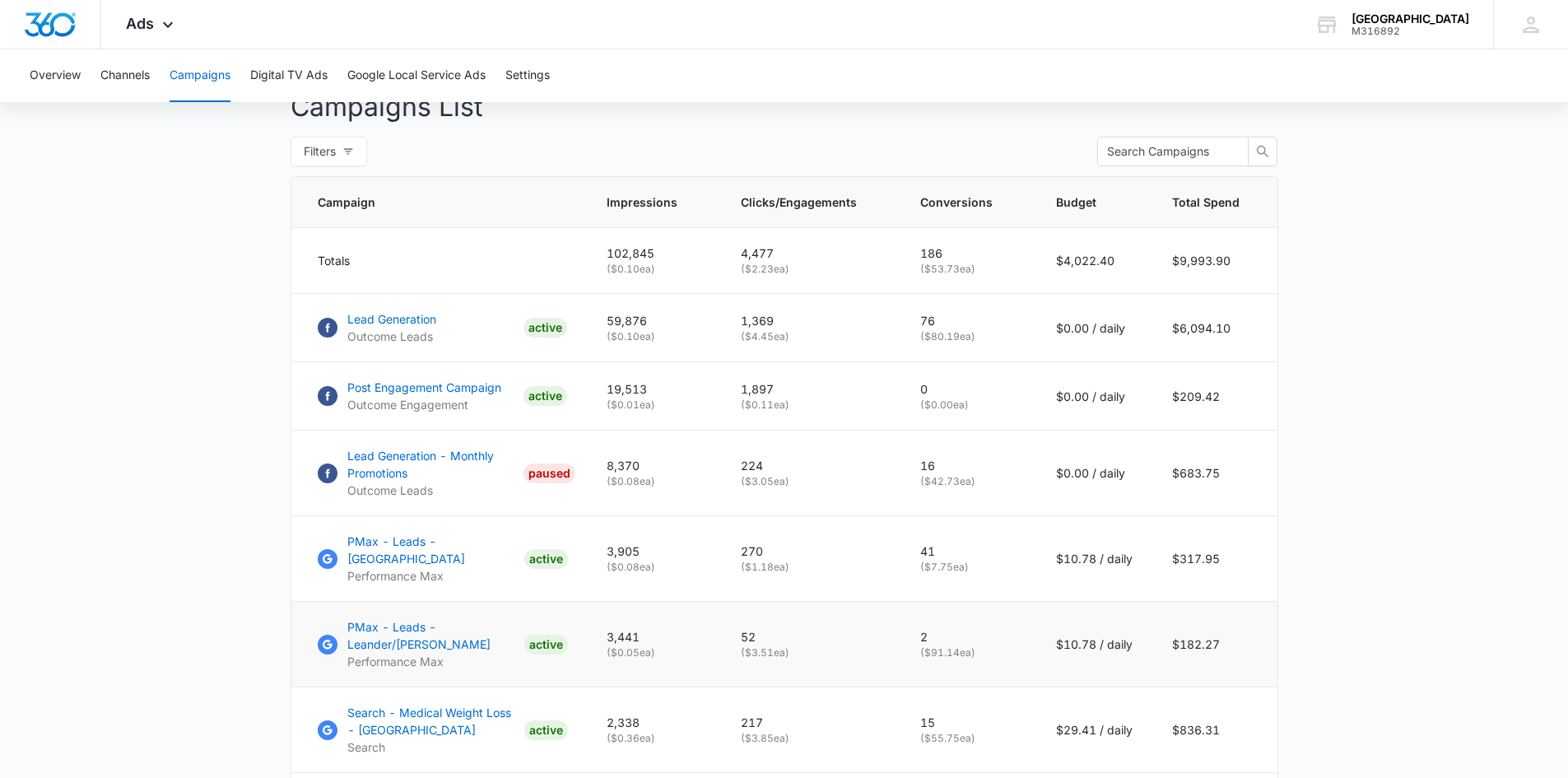
scroll to position [494, 0]
